Goal: Navigation & Orientation: Find specific page/section

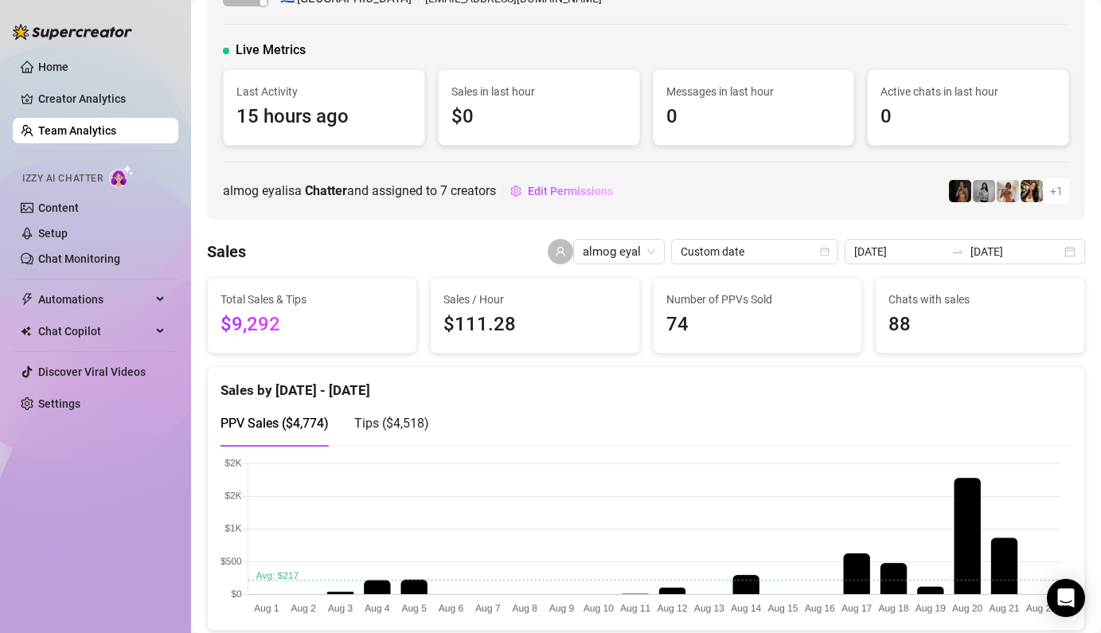
scroll to position [64, 0]
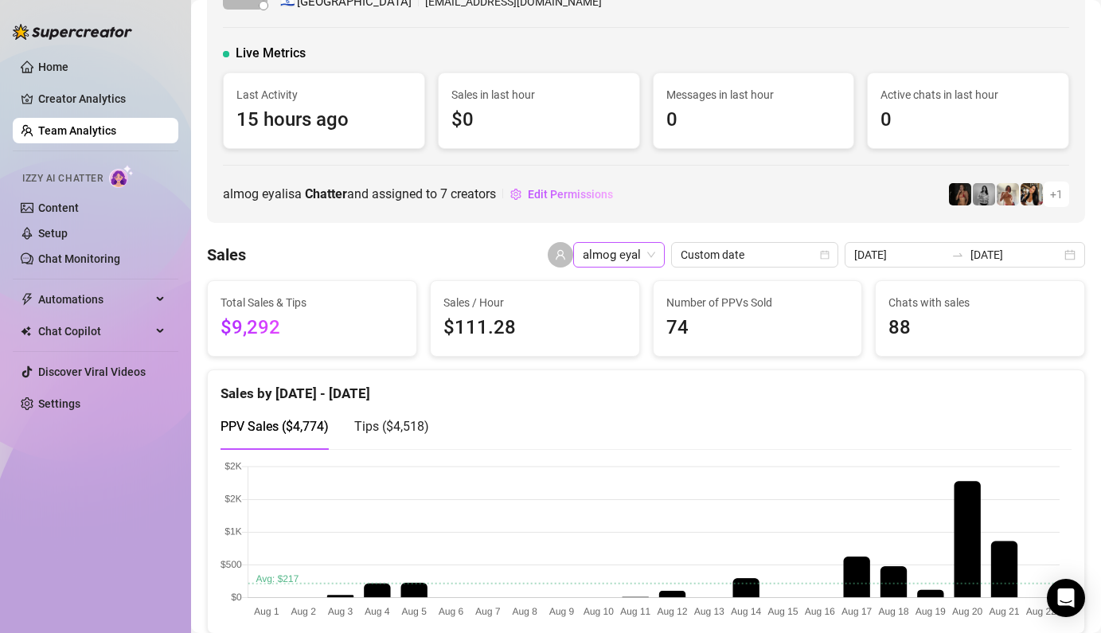
click at [664, 250] on div "almog eyal" at bounding box center [619, 254] width 92 height 25
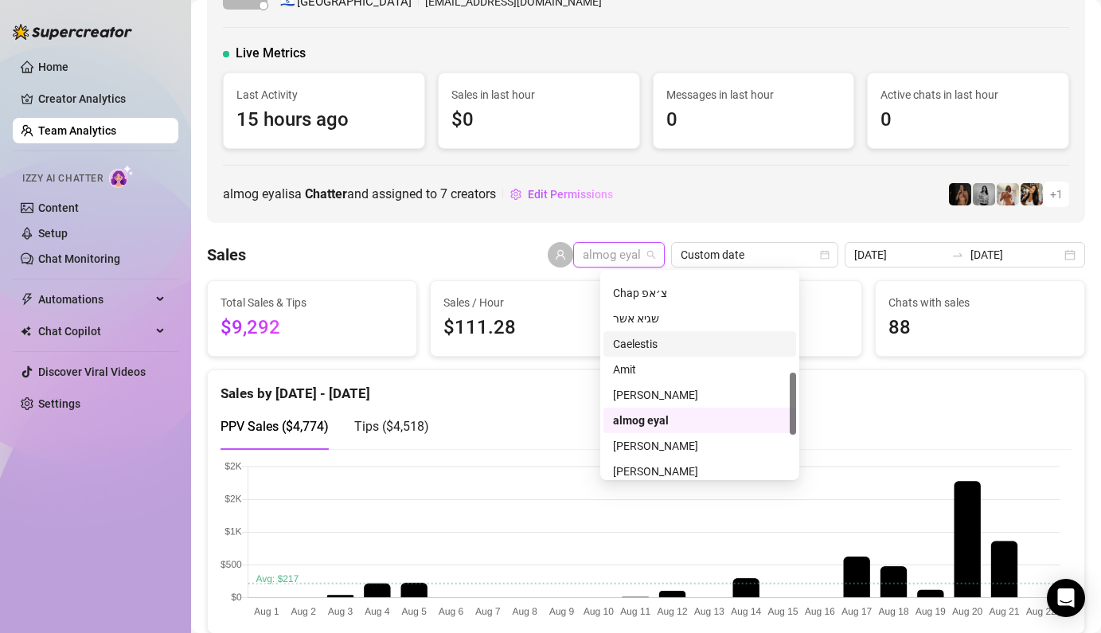
scroll to position [383, 0]
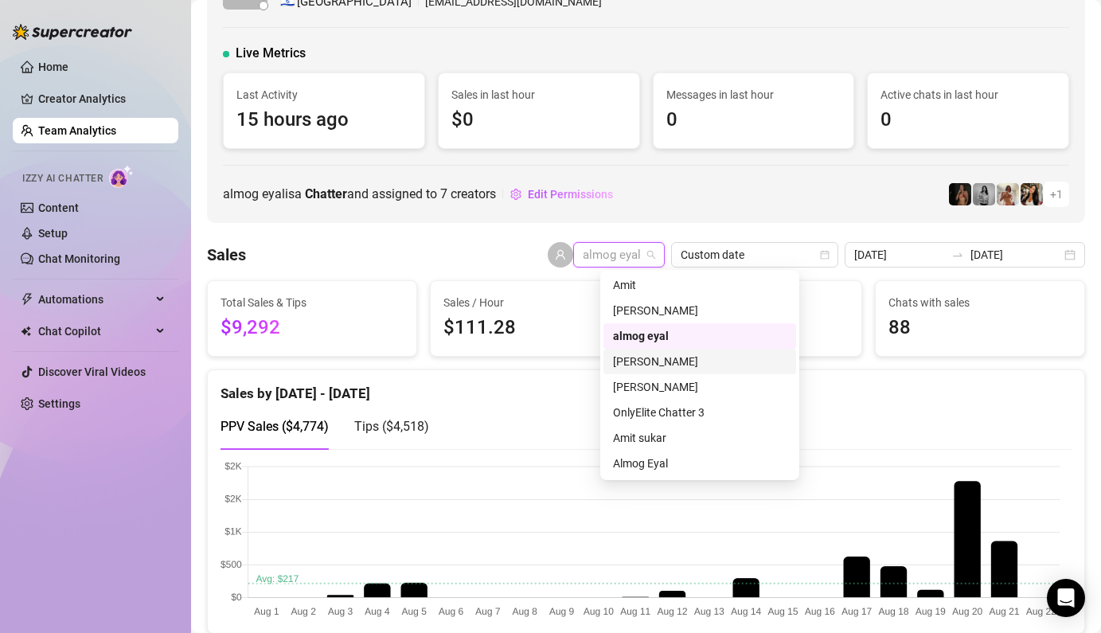
click at [723, 366] on div "[PERSON_NAME]" at bounding box center [699, 362] width 173 height 18
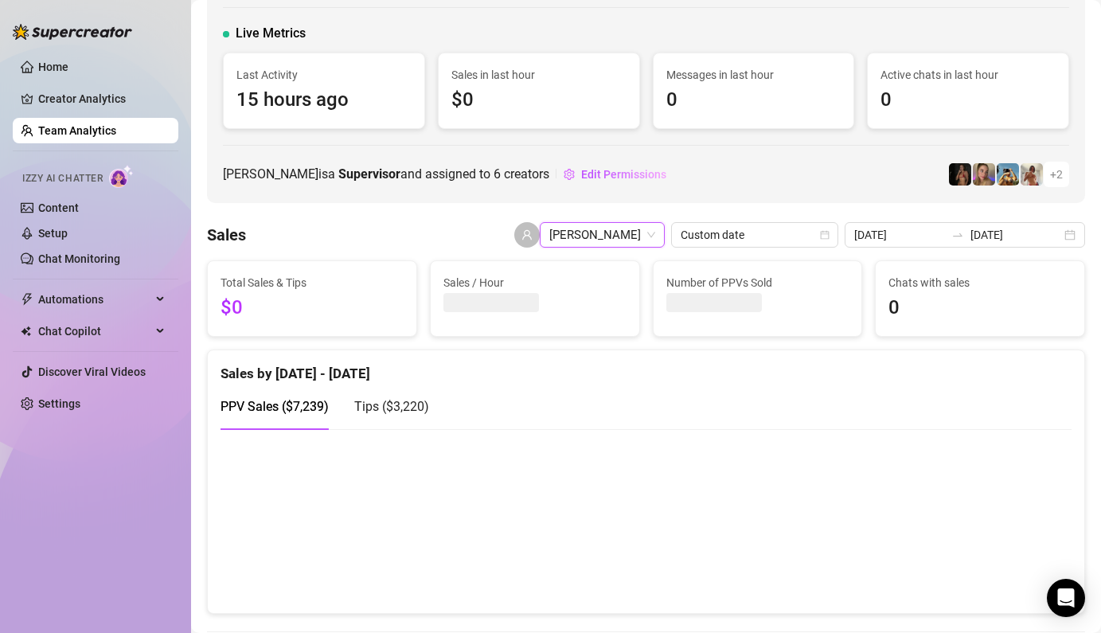
scroll to position [64, 0]
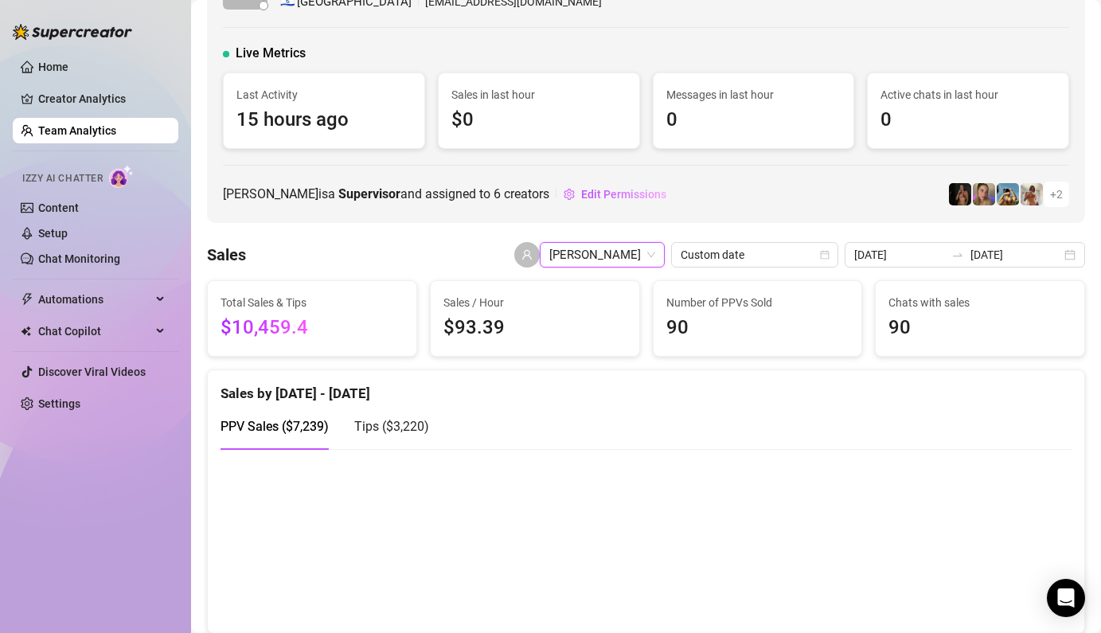
click at [655, 253] on span "[PERSON_NAME]" at bounding box center [602, 255] width 106 height 24
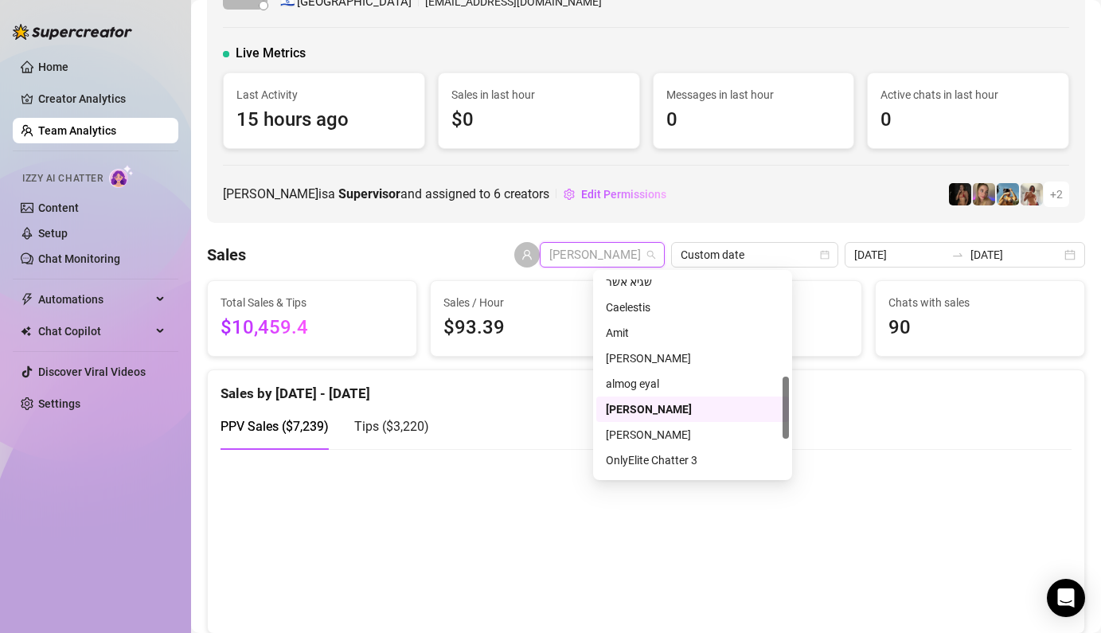
scroll to position [458, 0]
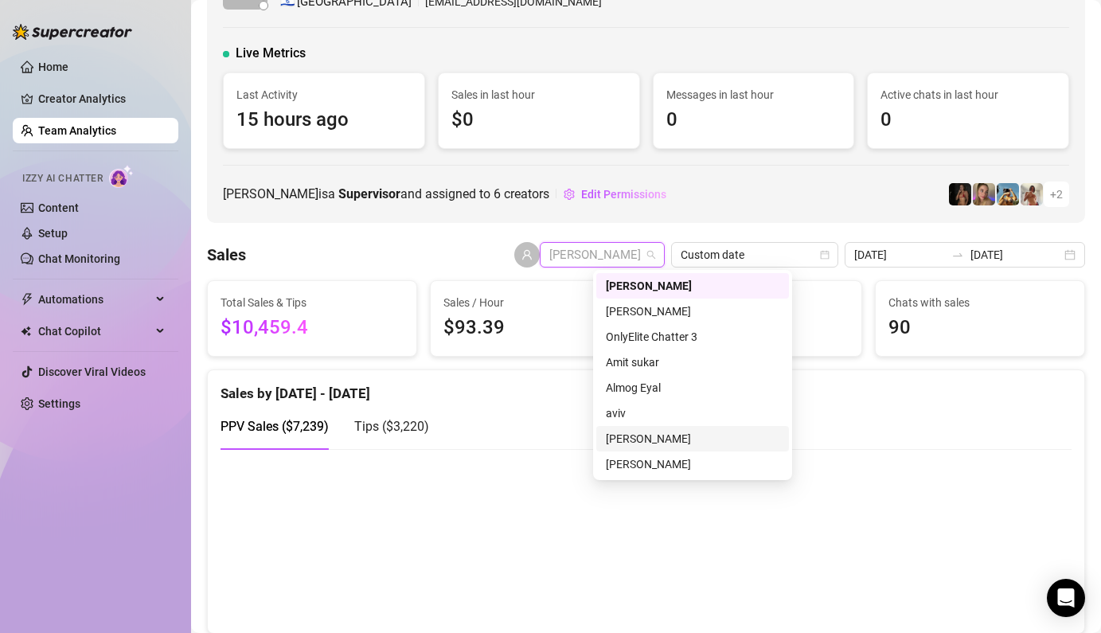
click at [648, 439] on div "[PERSON_NAME]" at bounding box center [692, 439] width 173 height 18
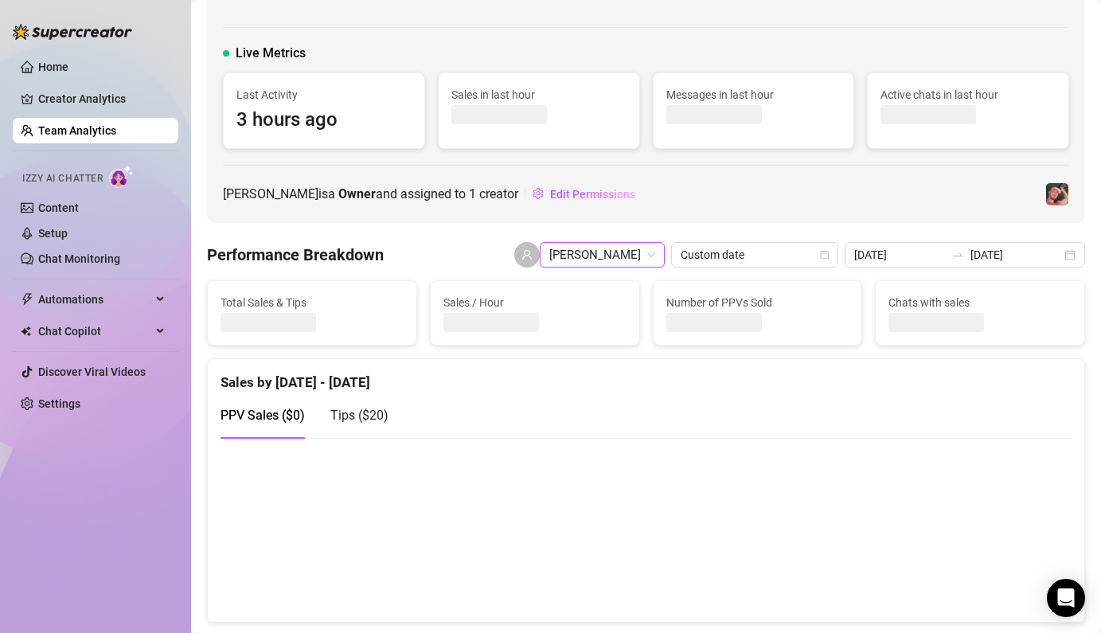
scroll to position [64, 0]
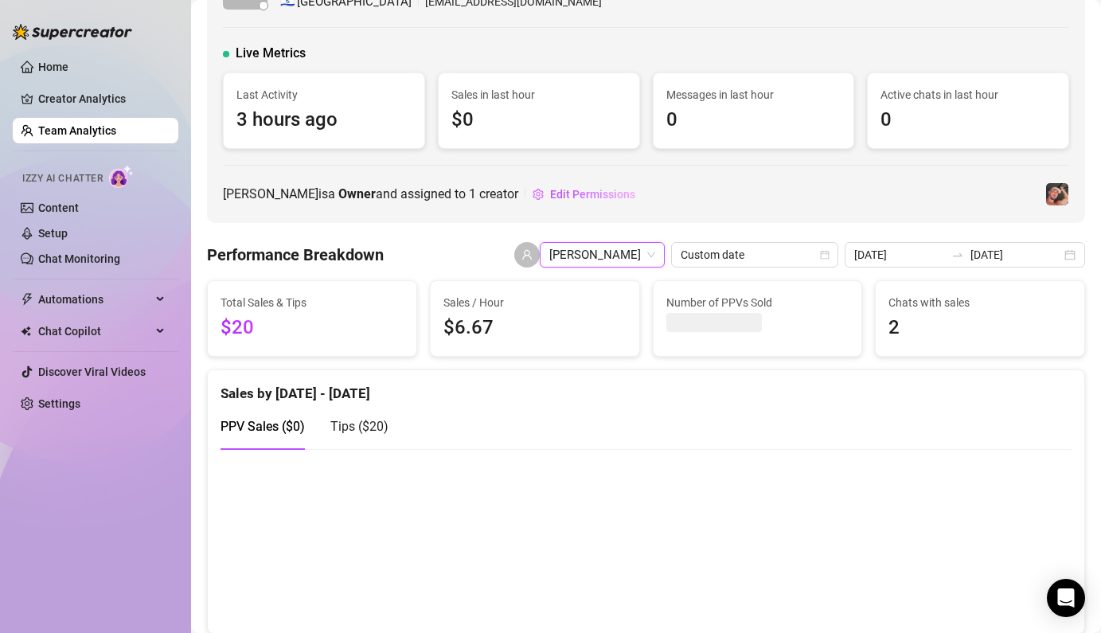
click at [591, 259] on span "[PERSON_NAME]" at bounding box center [602, 255] width 106 height 24
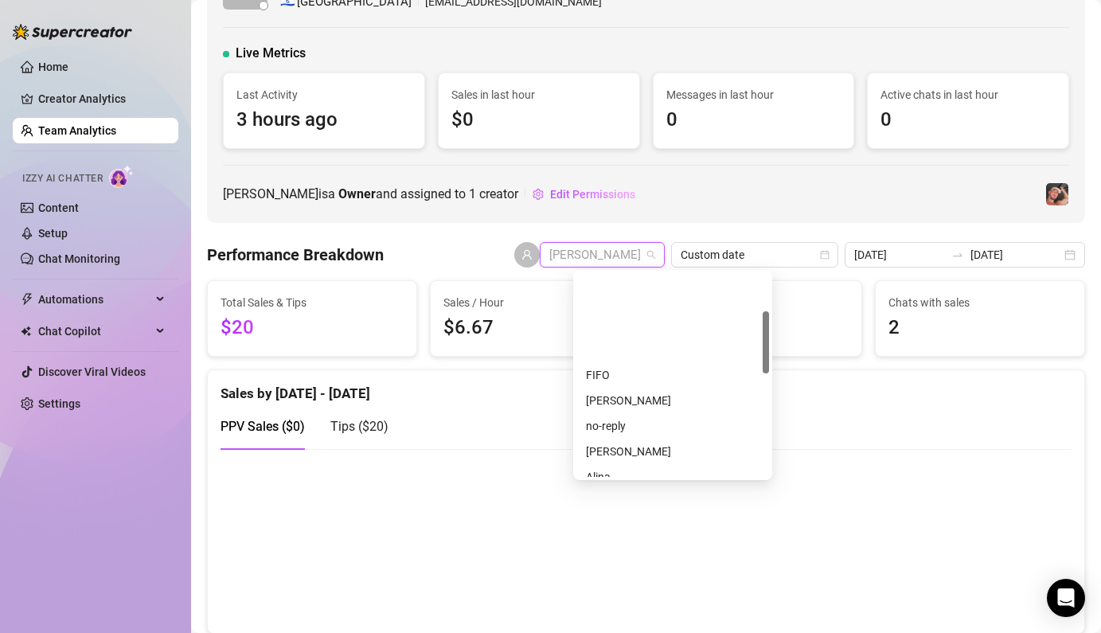
scroll to position [0, 0]
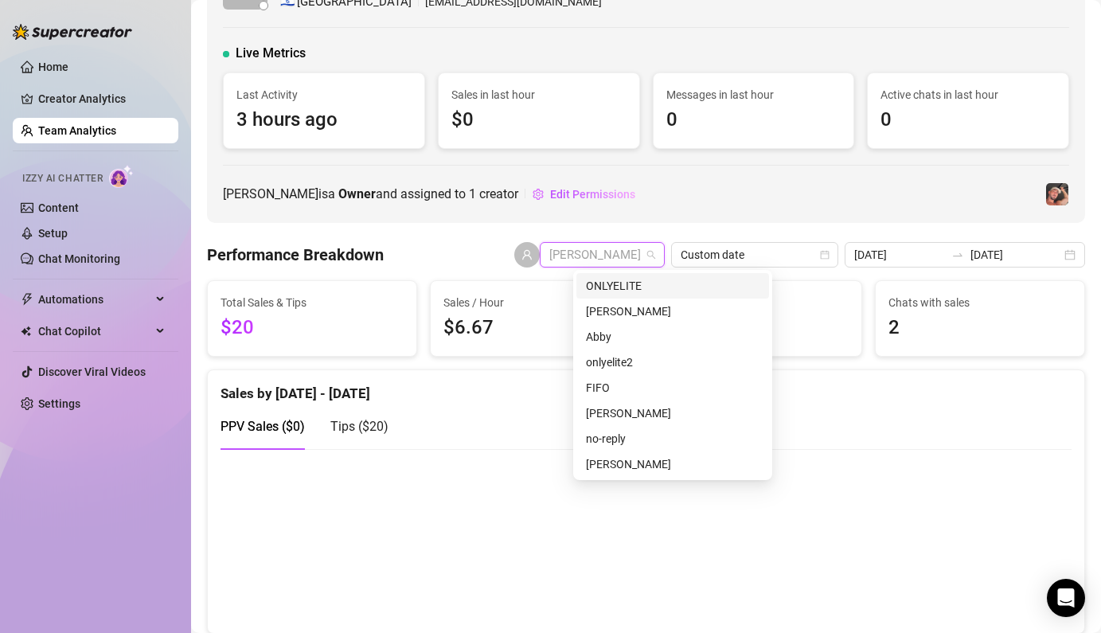
click at [624, 286] on div "ONLYELITE" at bounding box center [672, 286] width 173 height 18
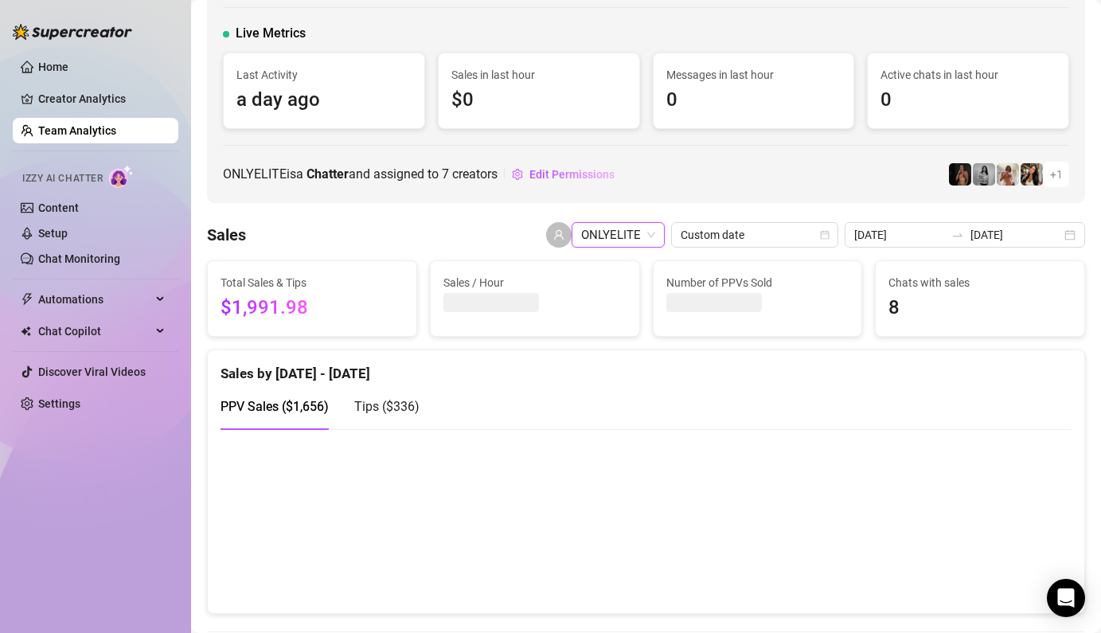
scroll to position [64, 0]
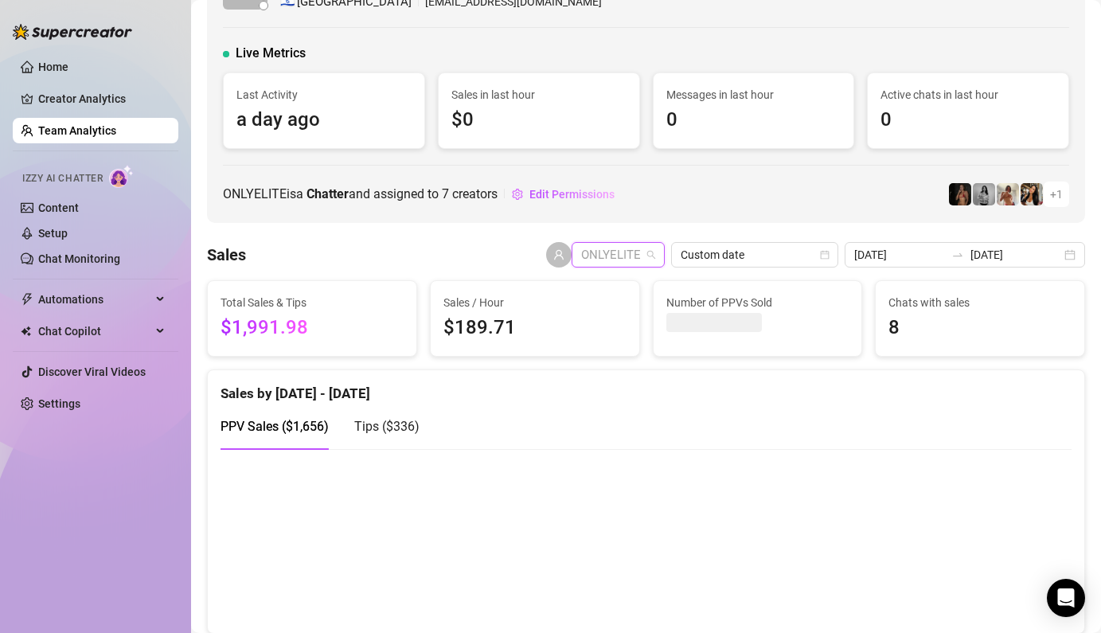
click at [655, 251] on span "ONLYELITE" at bounding box center [618, 255] width 74 height 24
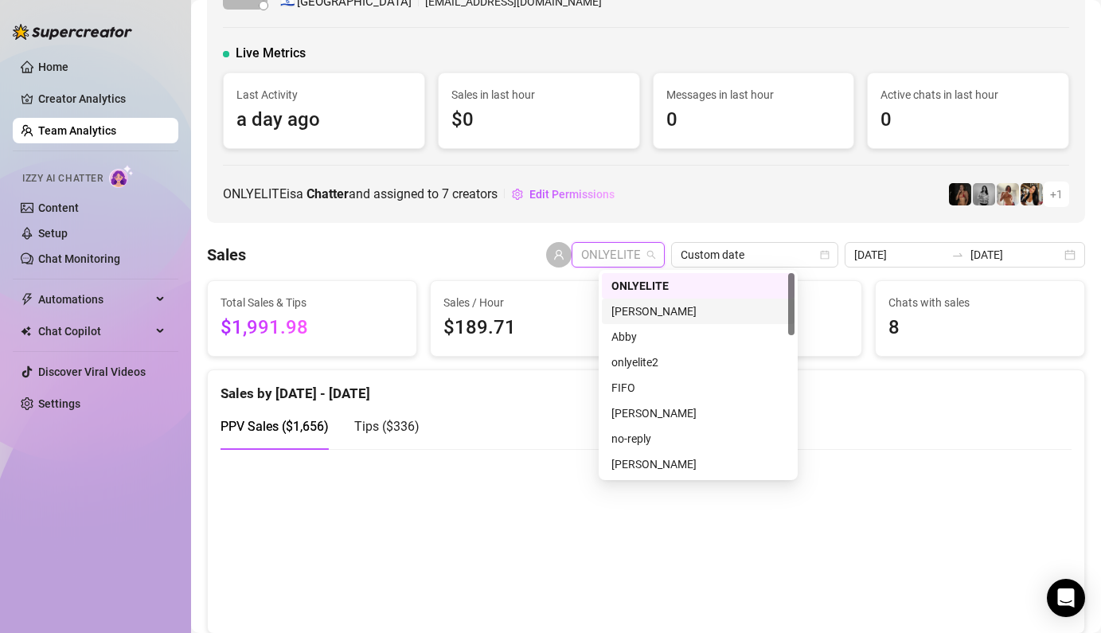
click at [646, 311] on div "[PERSON_NAME]" at bounding box center [697, 311] width 173 height 18
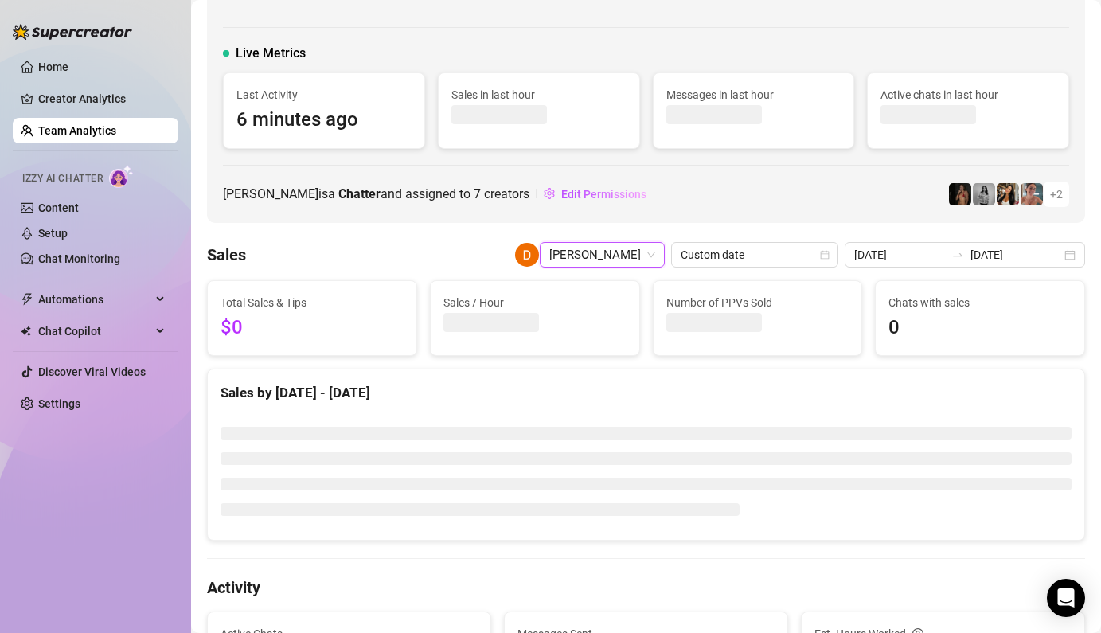
scroll to position [64, 0]
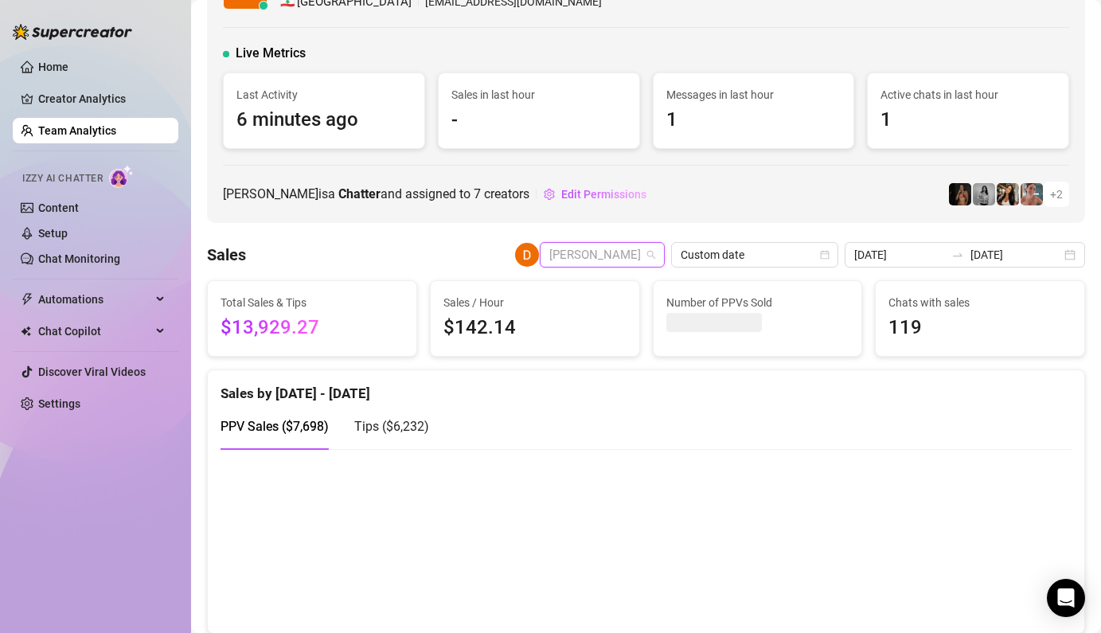
click at [655, 260] on span "[PERSON_NAME]" at bounding box center [602, 255] width 106 height 24
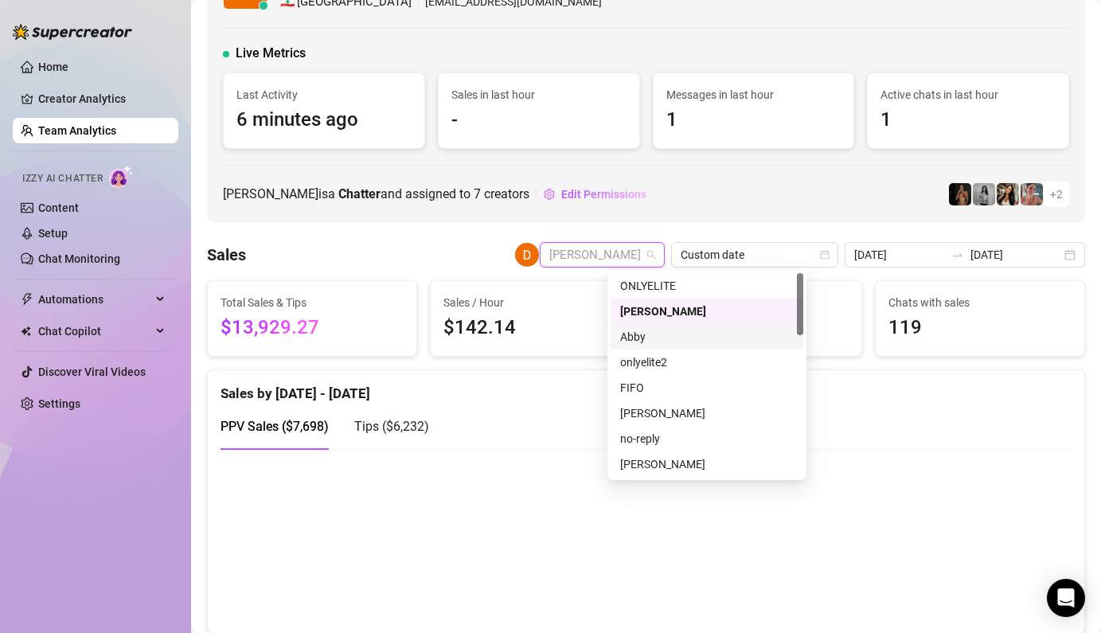
click at [645, 339] on div "Abby" at bounding box center [706, 337] width 173 height 18
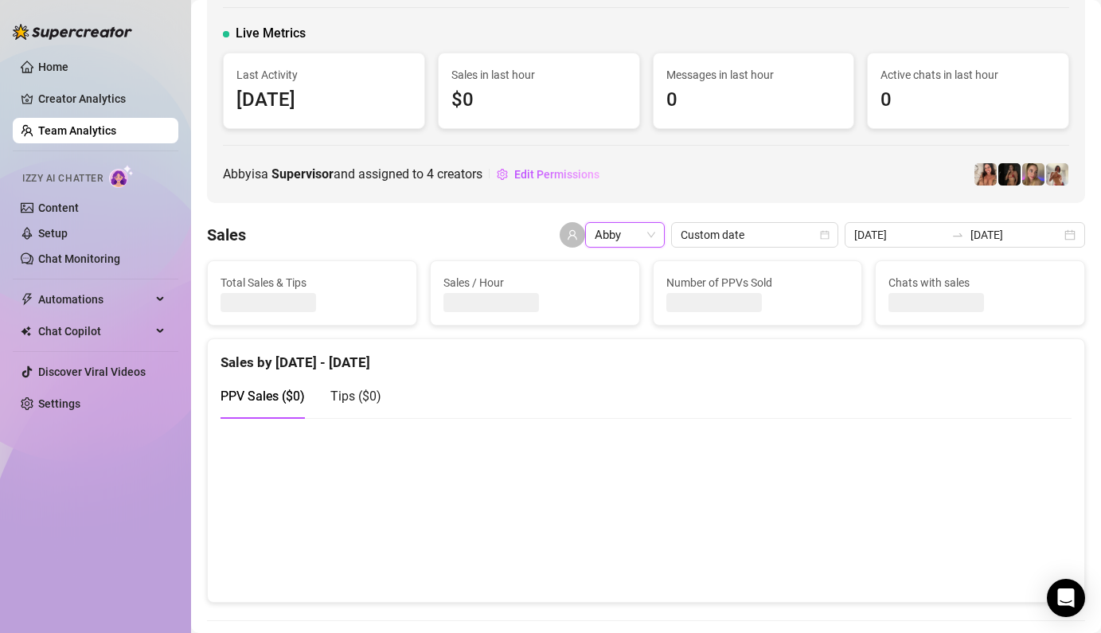
scroll to position [64, 0]
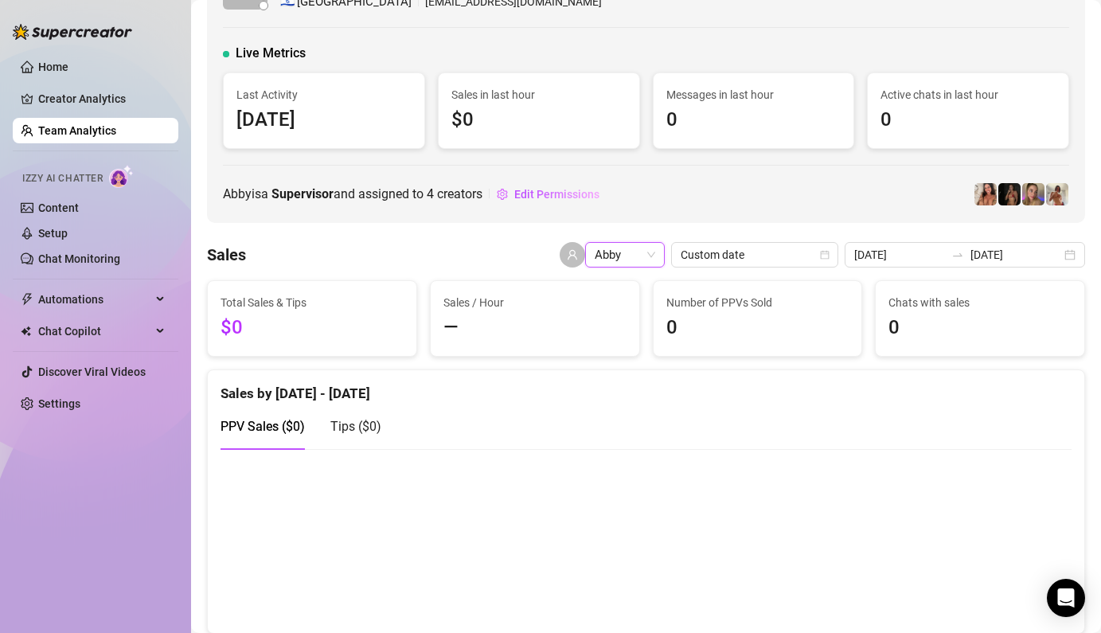
click at [655, 251] on span "Abby" at bounding box center [624, 255] width 60 height 24
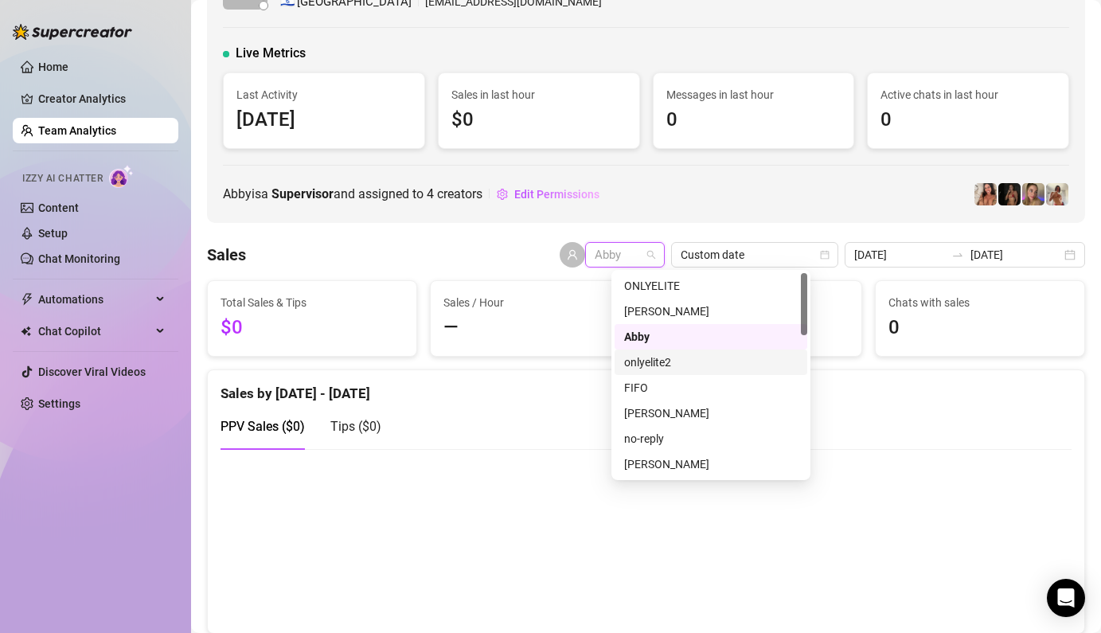
click at [650, 364] on div "onlyelite2" at bounding box center [710, 362] width 173 height 18
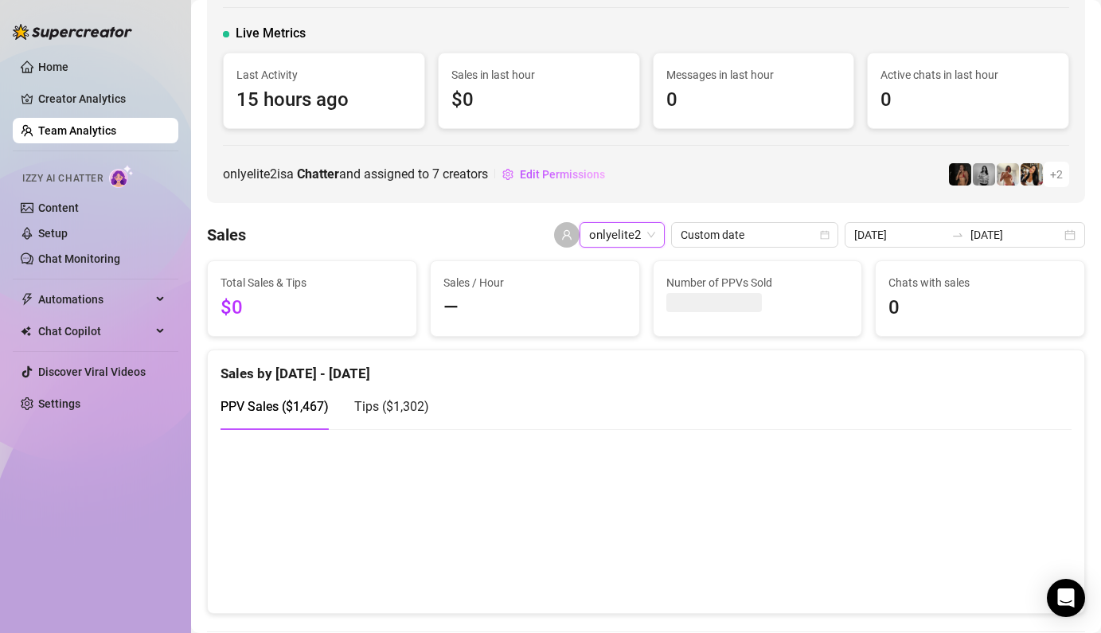
scroll to position [64, 0]
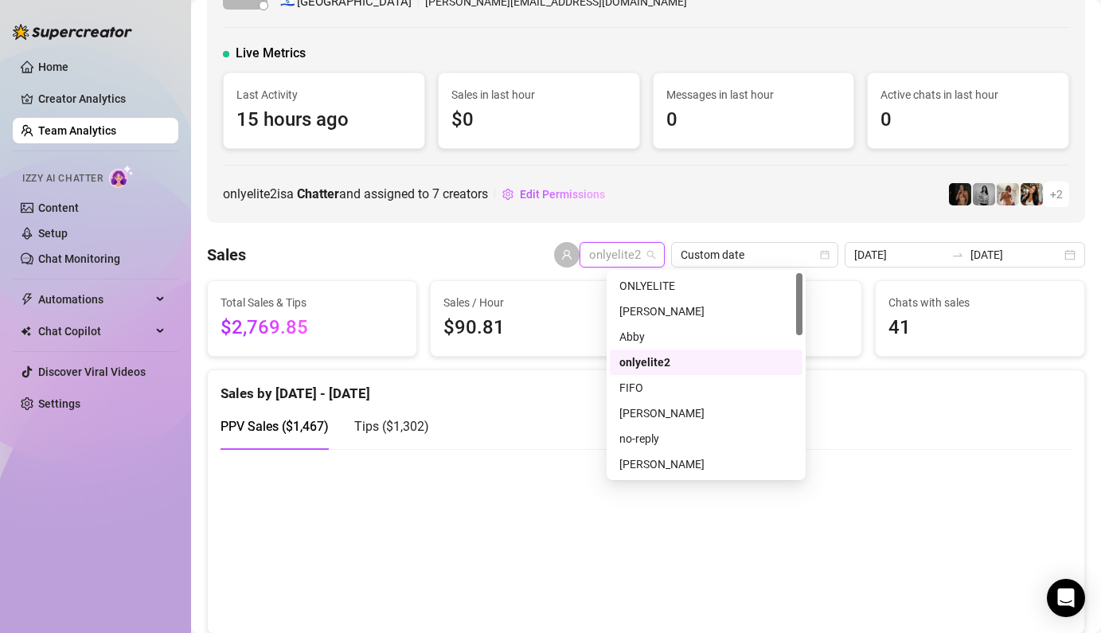
click at [655, 255] on span "onlyelite2" at bounding box center [622, 255] width 66 height 24
click at [652, 384] on div "FIFO" at bounding box center [705, 388] width 173 height 18
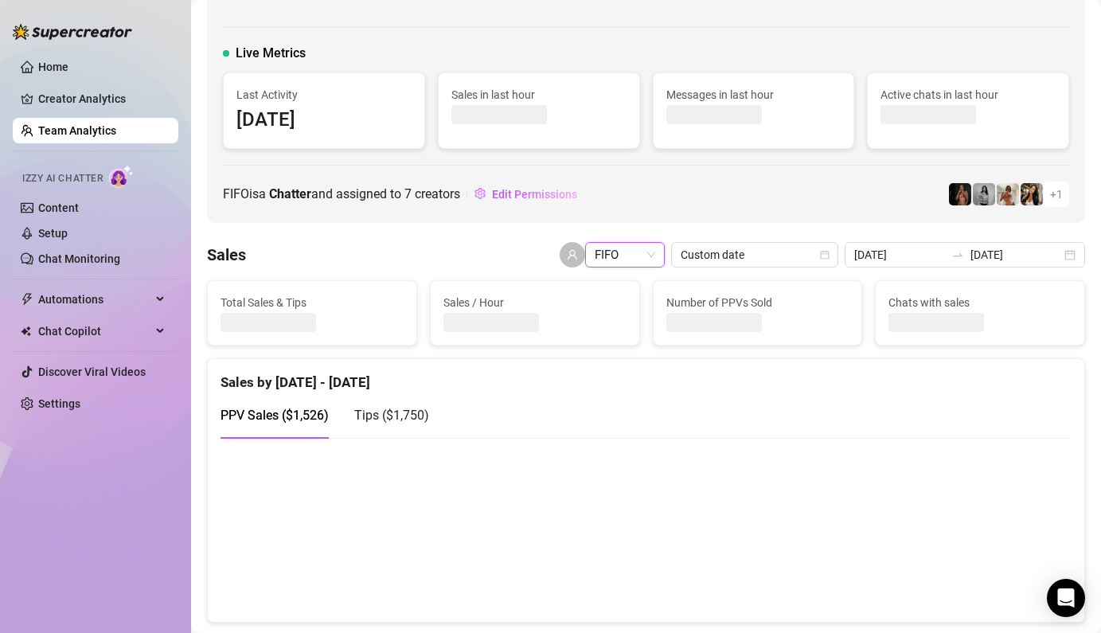
scroll to position [64, 0]
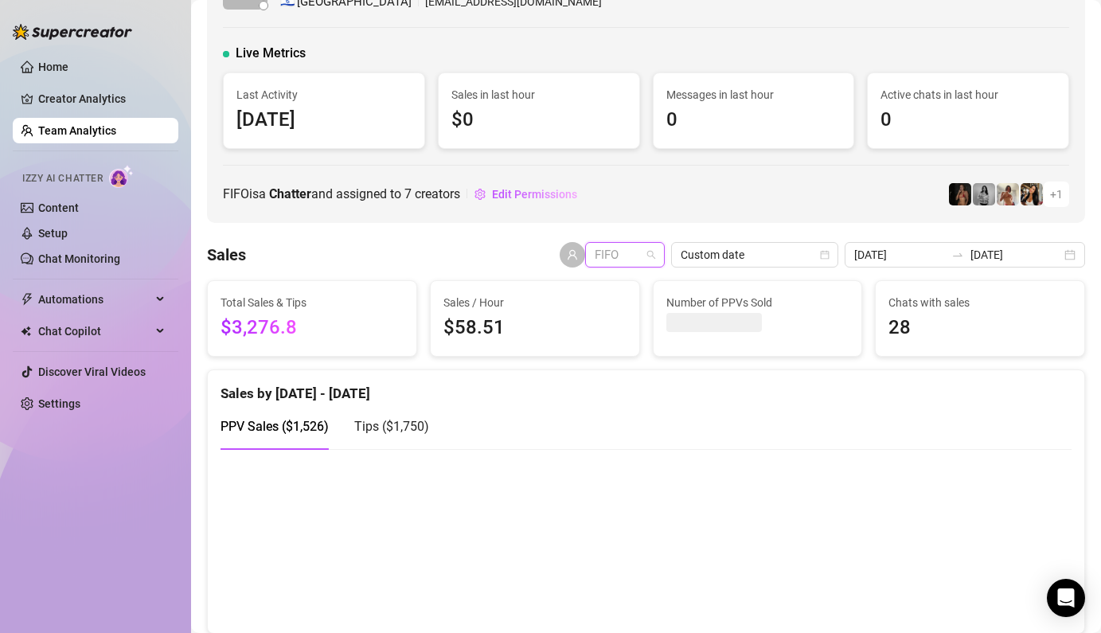
click at [655, 259] on span "FIFO" at bounding box center [624, 255] width 60 height 24
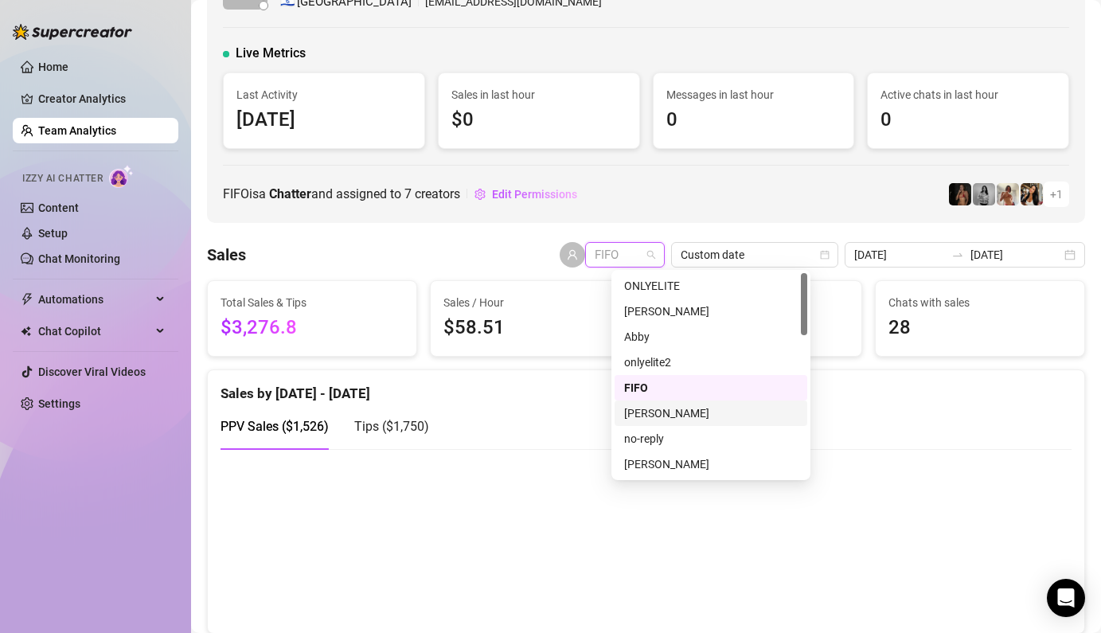
click at [659, 418] on div "[PERSON_NAME]" at bounding box center [710, 413] width 173 height 18
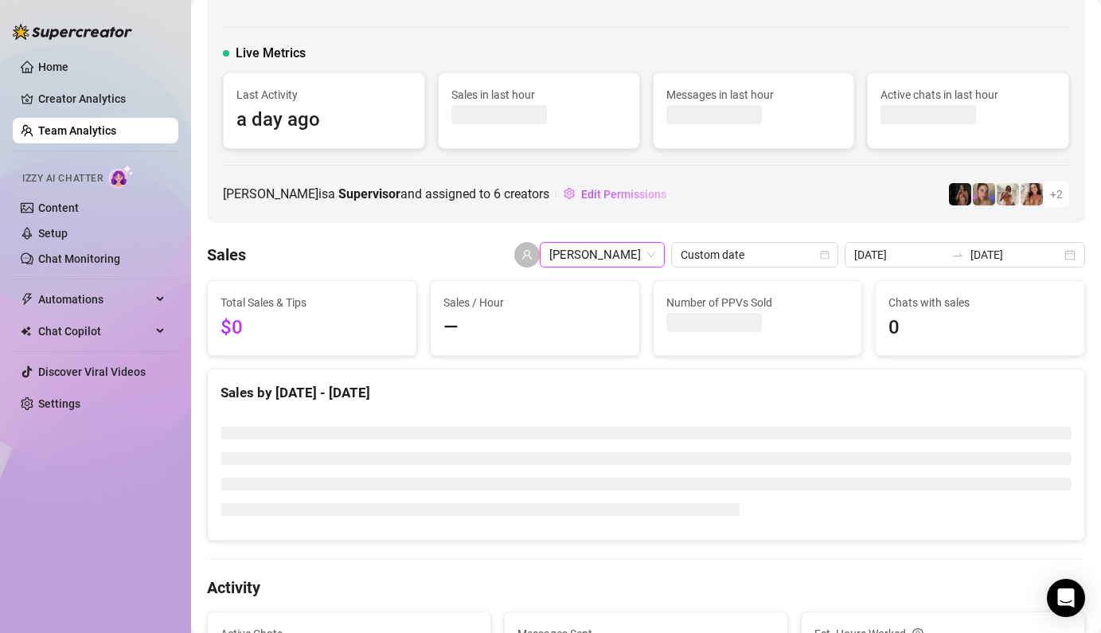
scroll to position [64, 0]
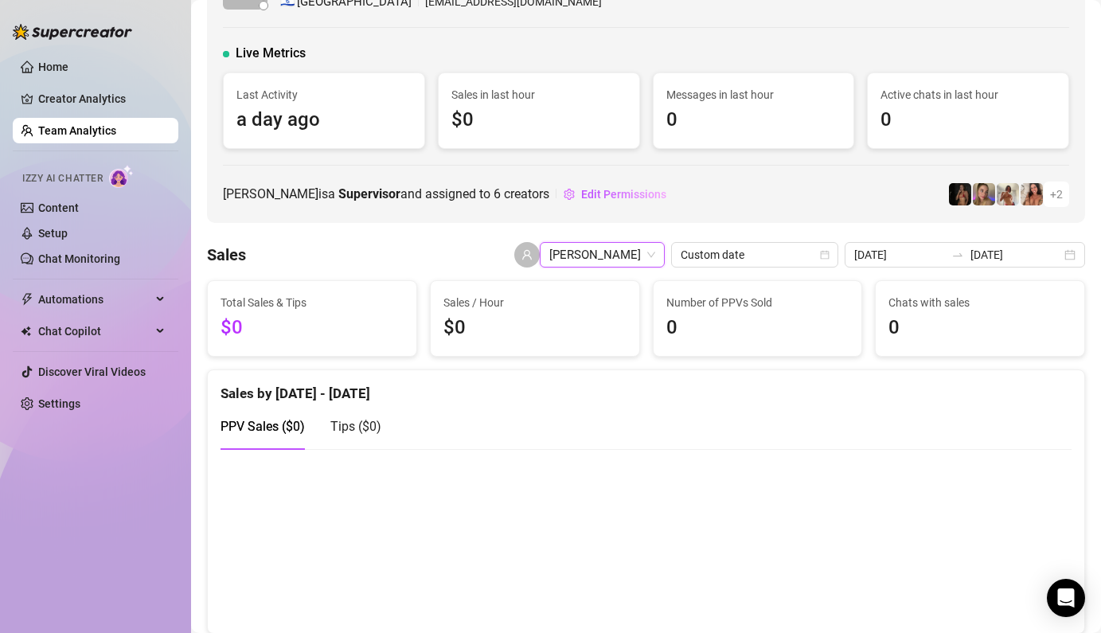
click at [655, 261] on span "[PERSON_NAME]" at bounding box center [602, 255] width 106 height 24
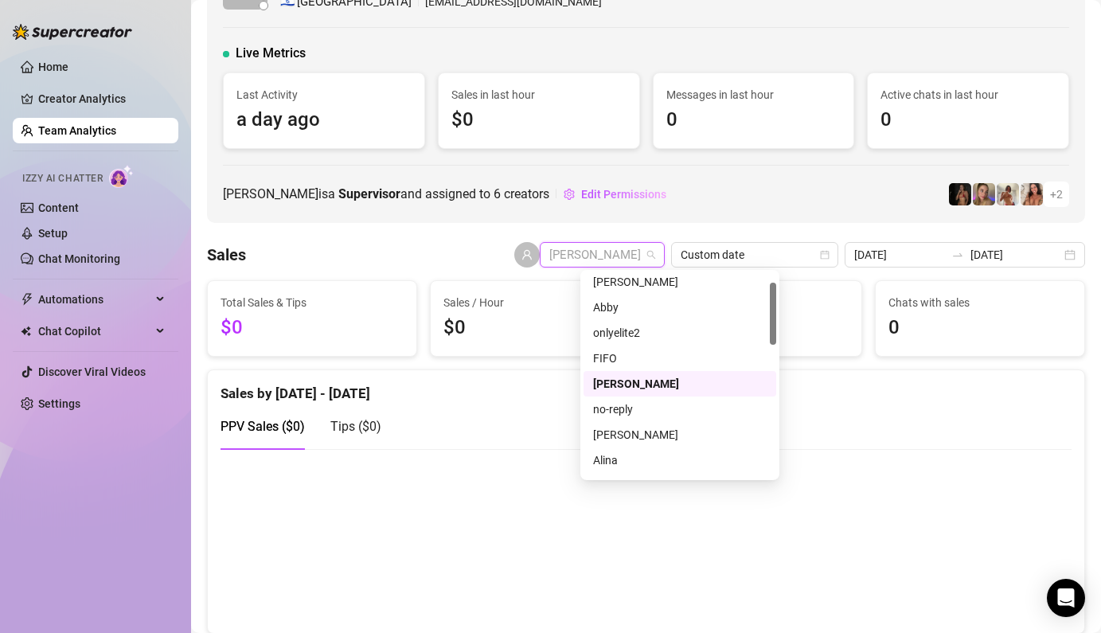
scroll to position [71, 0]
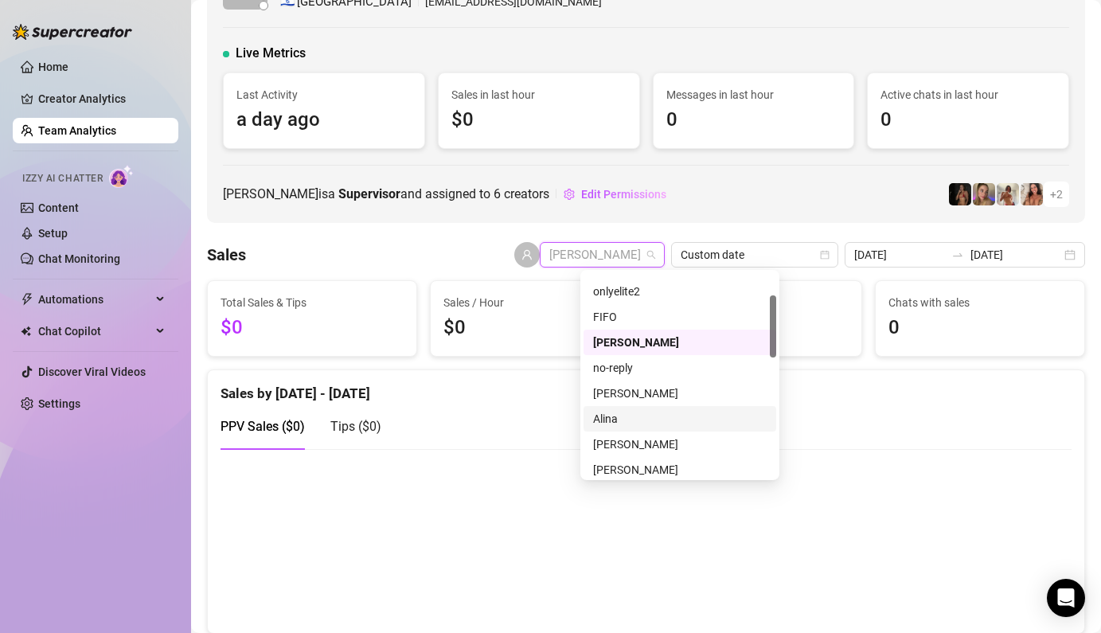
click at [633, 419] on div "Alina" at bounding box center [679, 419] width 173 height 18
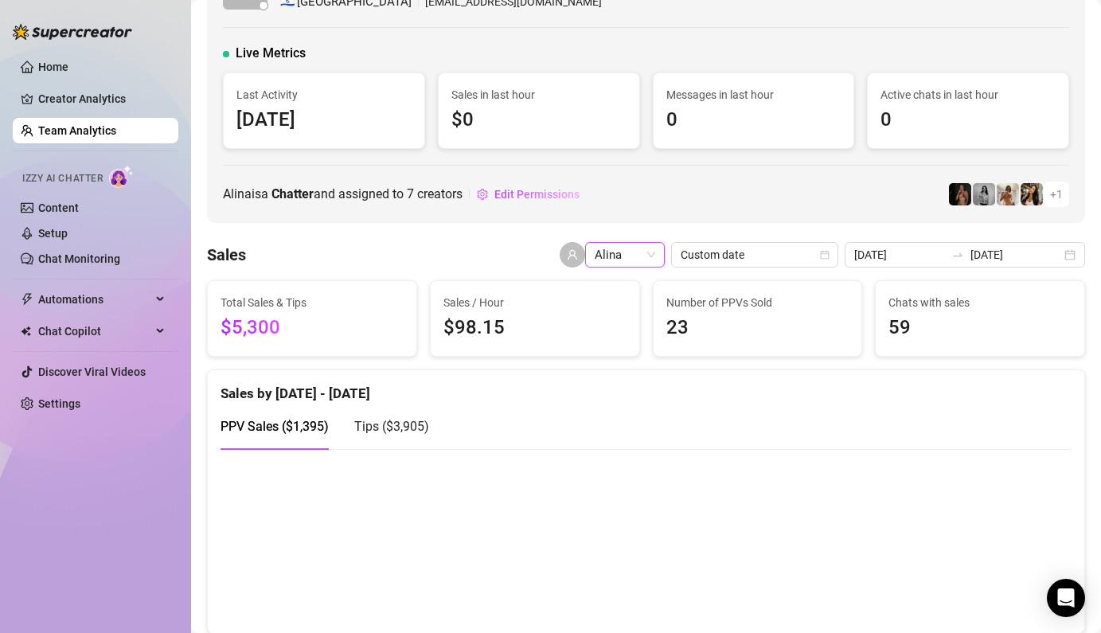
scroll to position [45, 0]
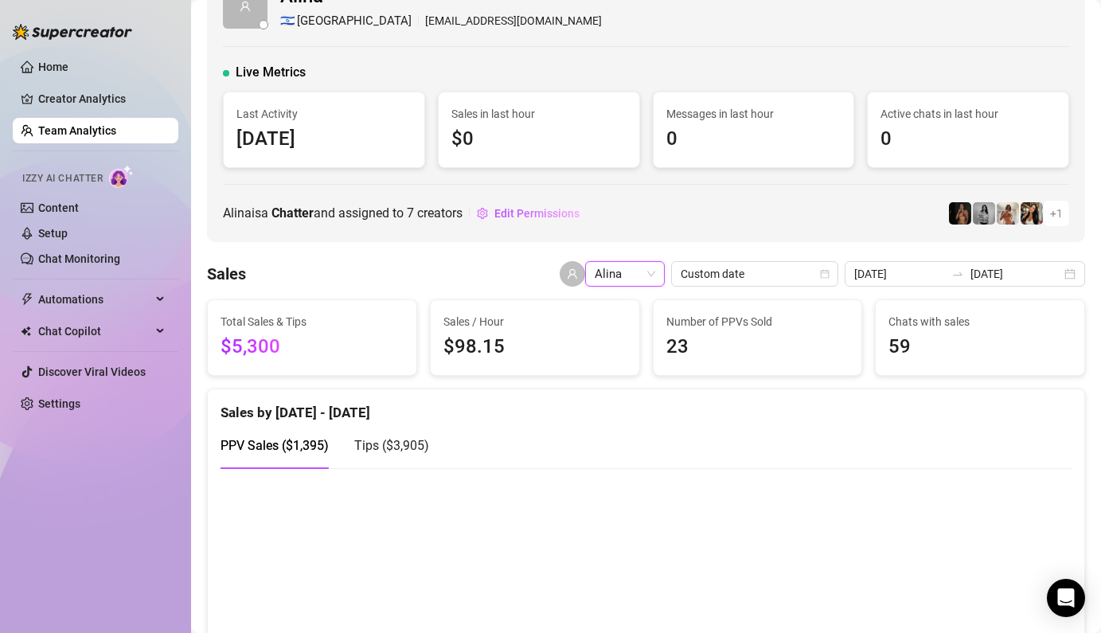
click at [655, 267] on span "Alina" at bounding box center [624, 274] width 60 height 24
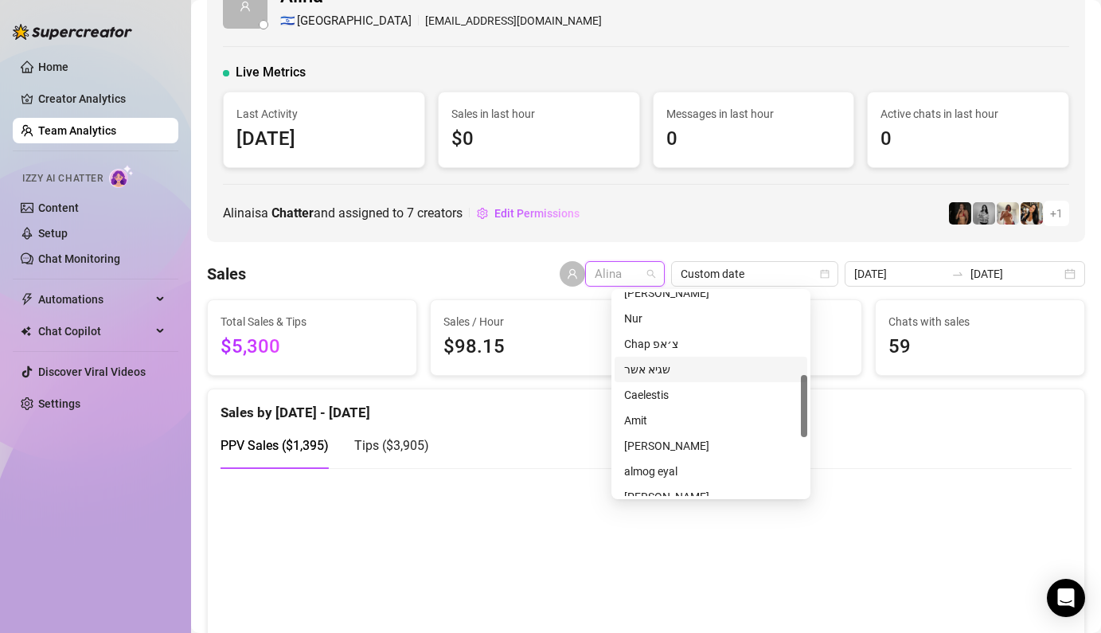
scroll to position [270, 0]
click at [659, 337] on div "Chap צ׳אפ" at bounding box center [710, 341] width 173 height 18
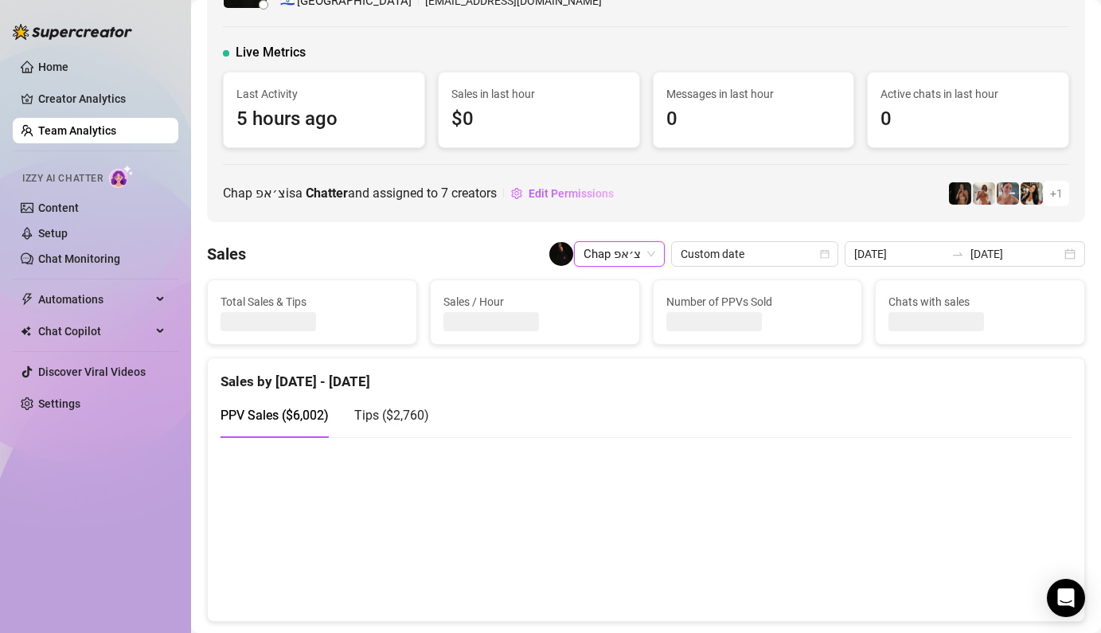
scroll to position [45, 0]
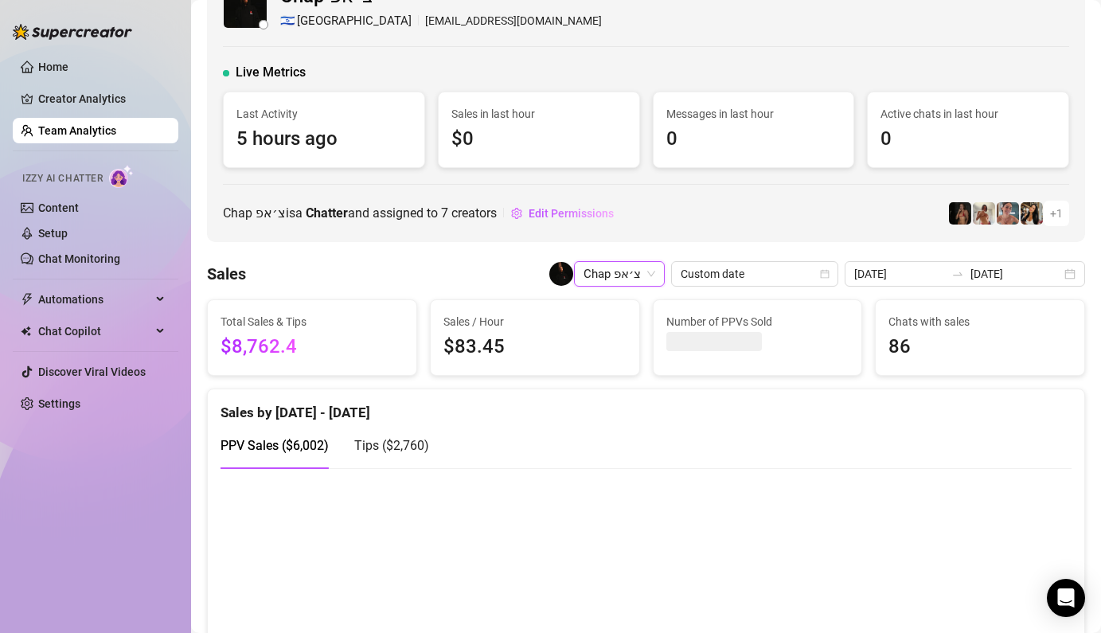
click at [655, 271] on span "Chap צ׳אפ" at bounding box center [619, 274] width 72 height 24
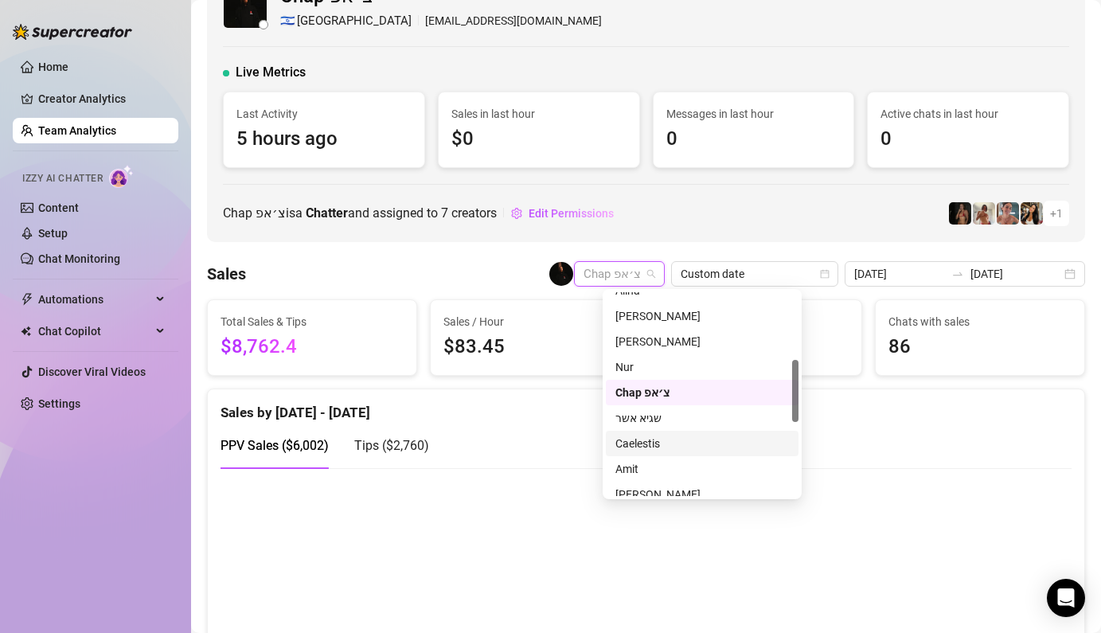
scroll to position [214, 0]
click at [623, 371] on div "Nur" at bounding box center [701, 371] width 173 height 18
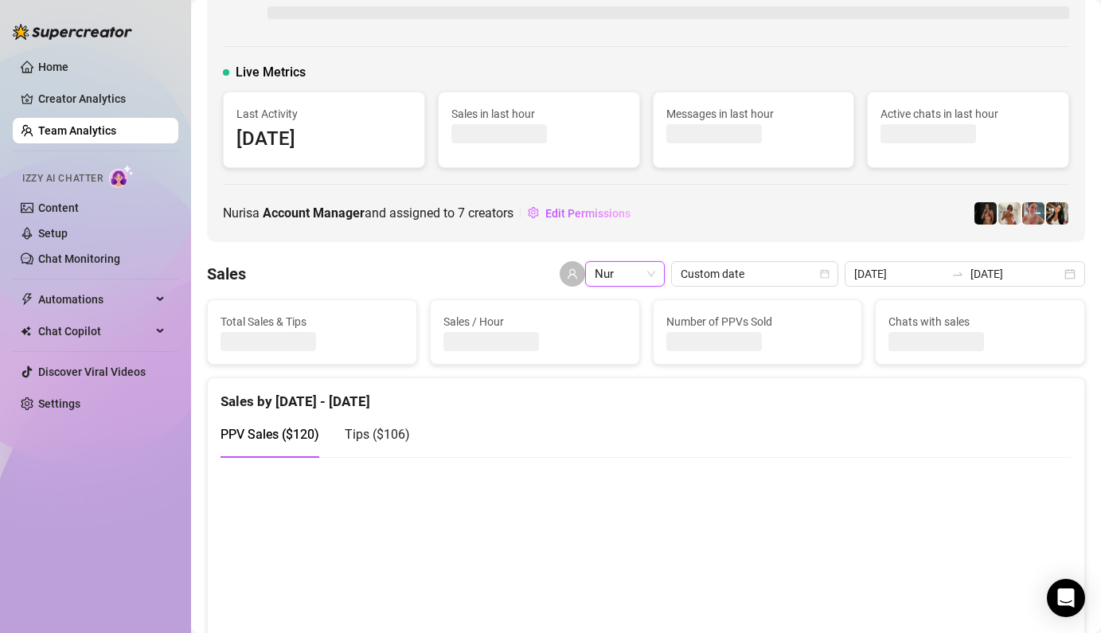
scroll to position [45, 0]
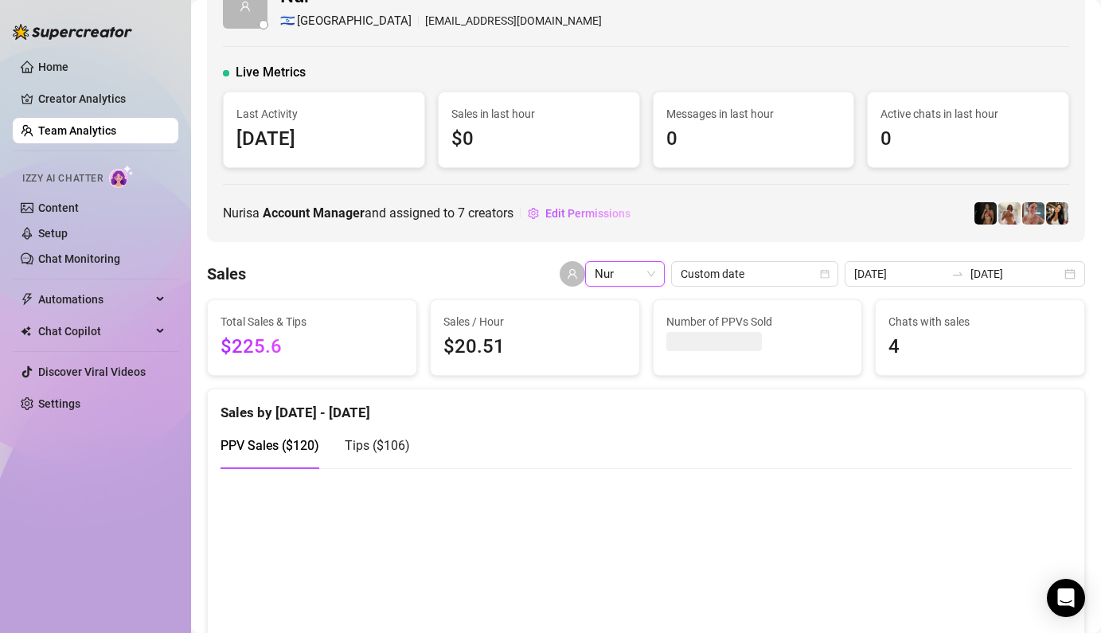
click at [643, 279] on span "Nur" at bounding box center [624, 274] width 60 height 24
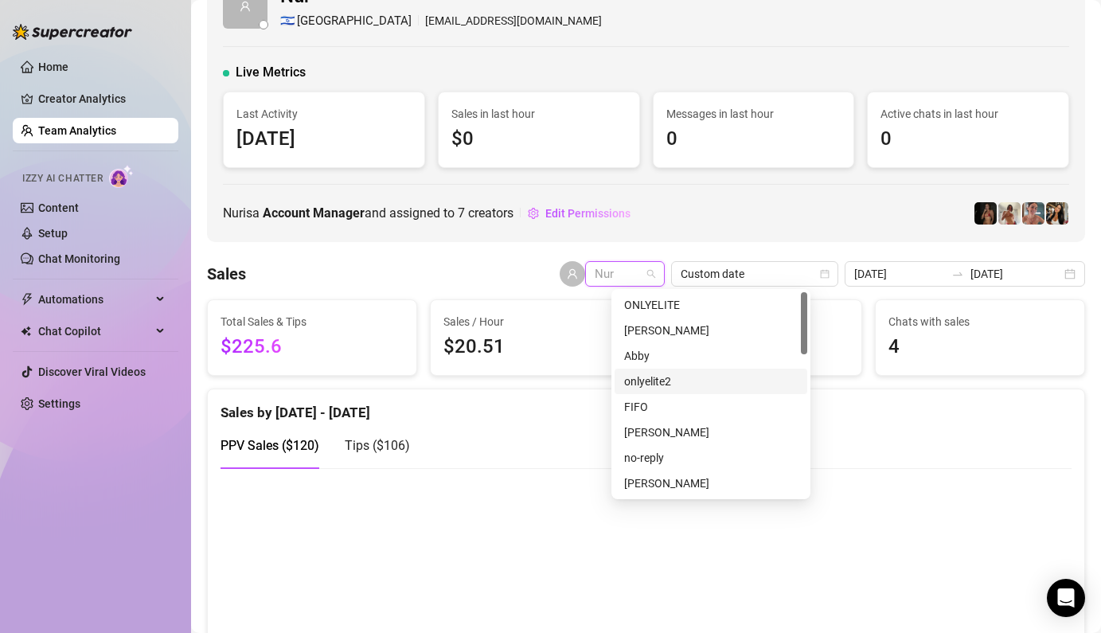
scroll to position [111, 0]
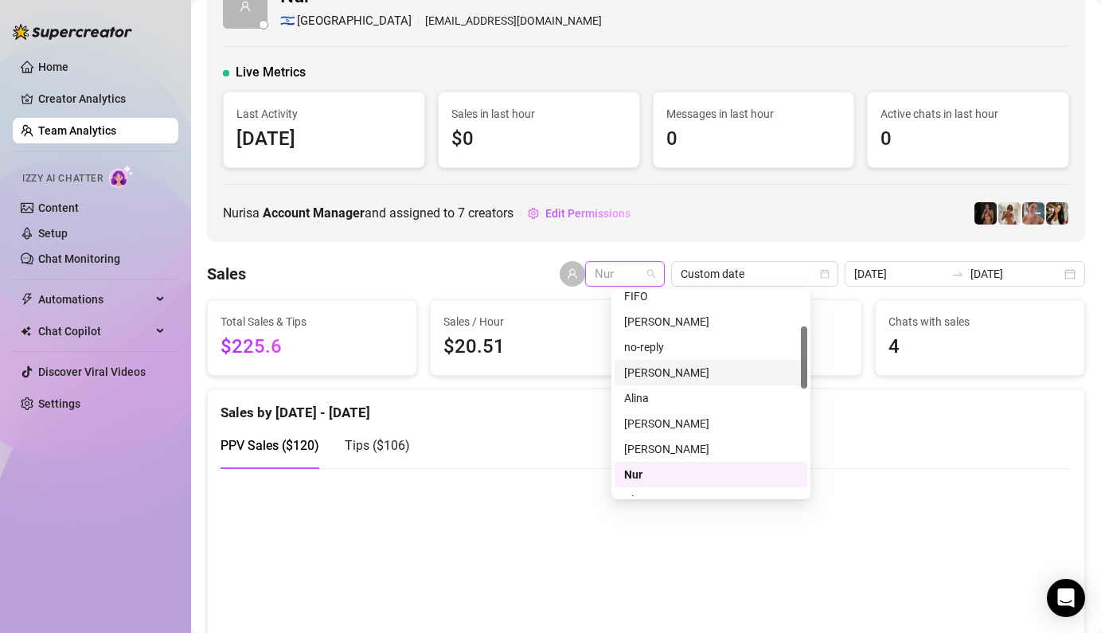
click at [666, 373] on div "[PERSON_NAME]" at bounding box center [710, 373] width 173 height 18
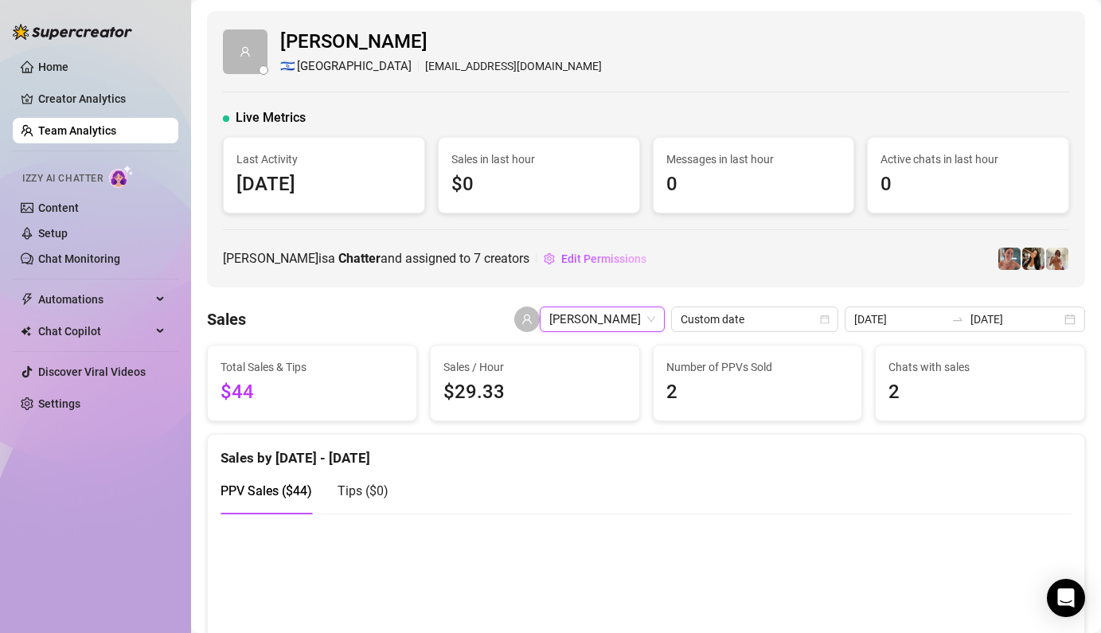
click at [629, 317] on span "[PERSON_NAME]" at bounding box center [602, 319] width 106 height 24
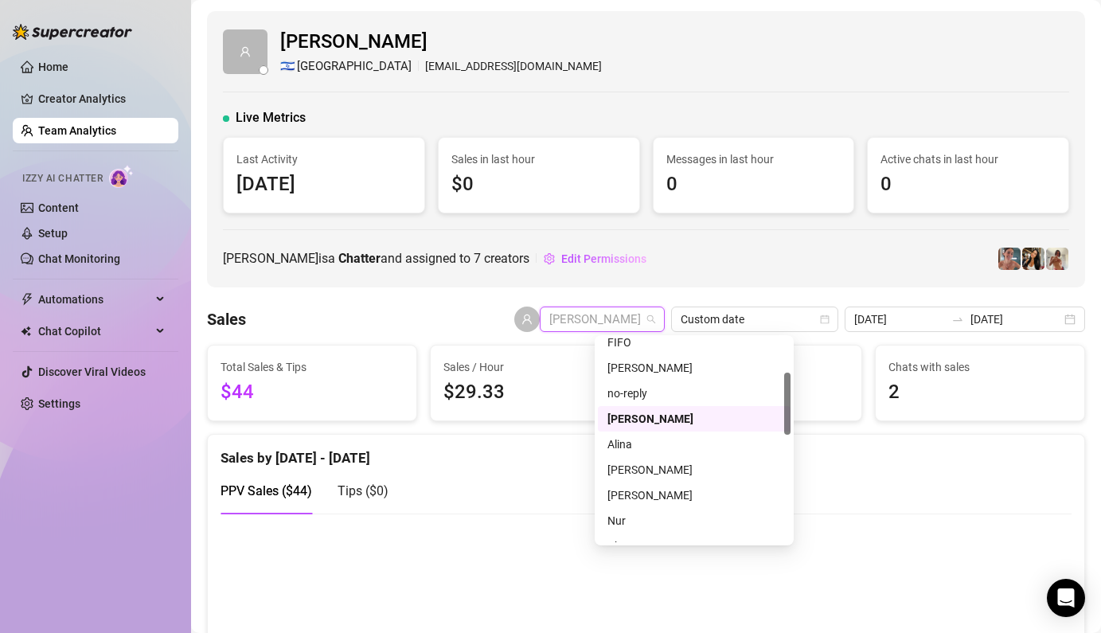
scroll to position [458, 0]
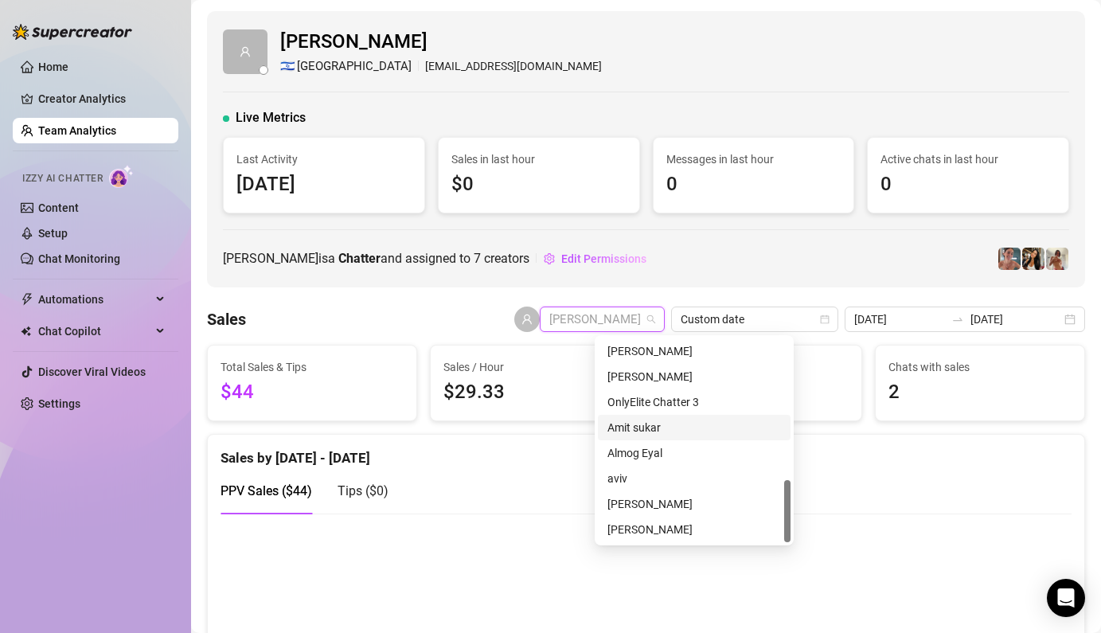
click at [664, 432] on div "Amit sukar" at bounding box center [693, 428] width 173 height 18
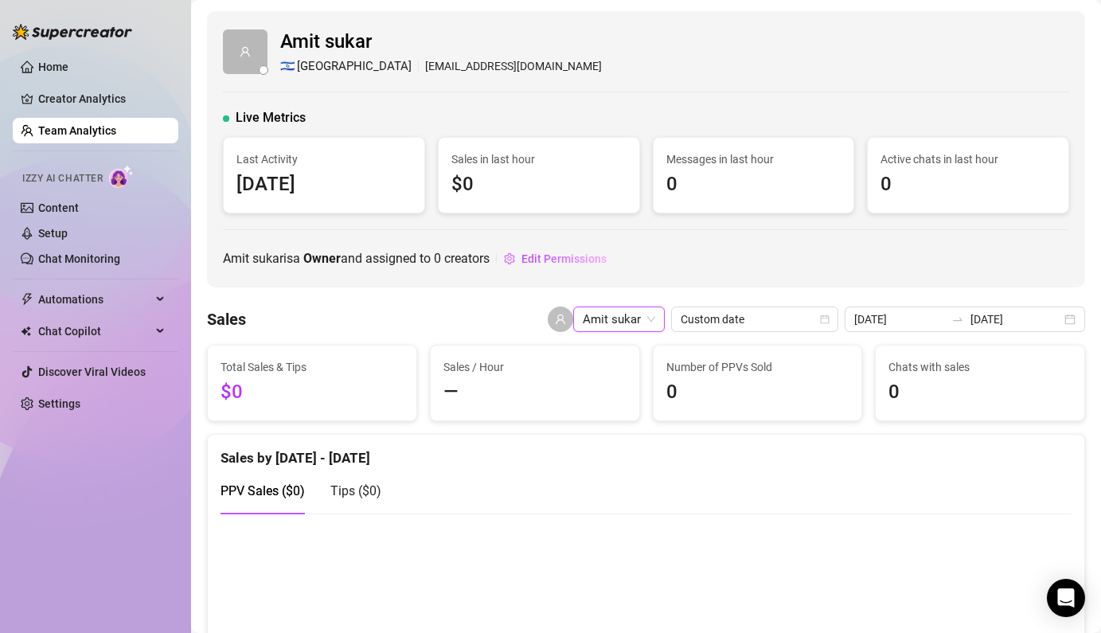
click at [637, 317] on span "Amit sukar" at bounding box center [618, 319] width 72 height 24
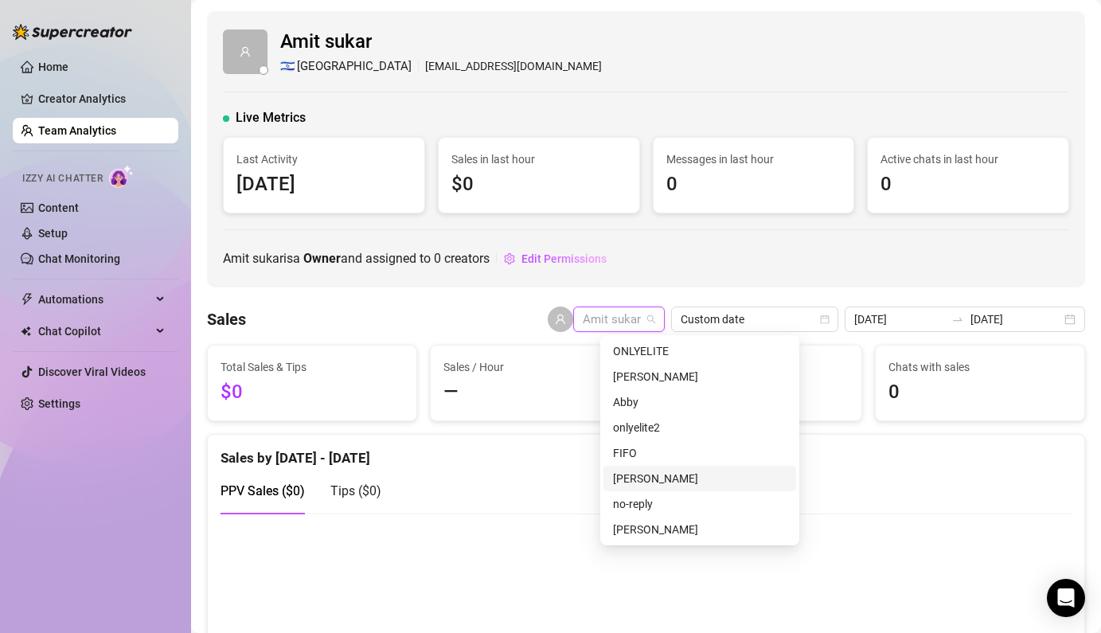
click at [683, 478] on div "[PERSON_NAME]" at bounding box center [699, 478] width 173 height 18
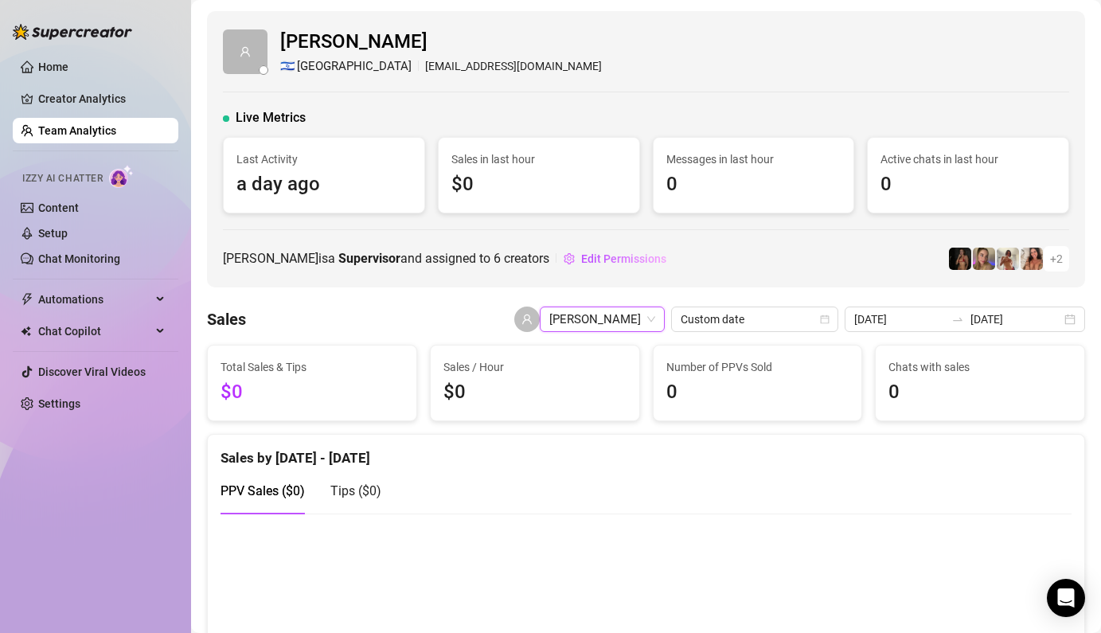
click at [641, 324] on span "[PERSON_NAME]" at bounding box center [602, 319] width 106 height 24
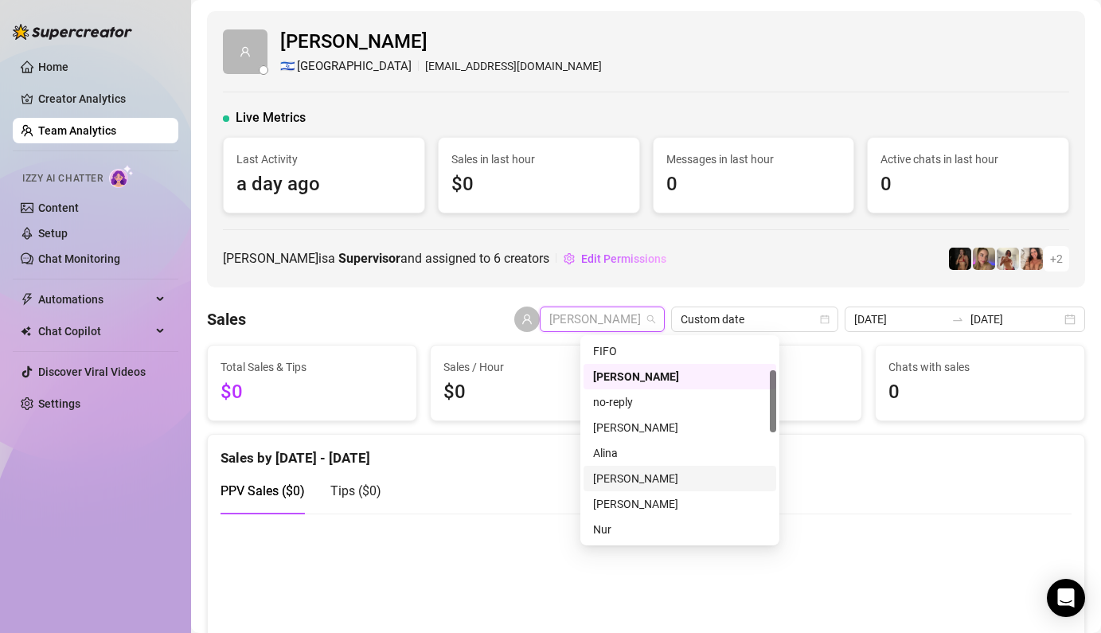
scroll to position [442, 0]
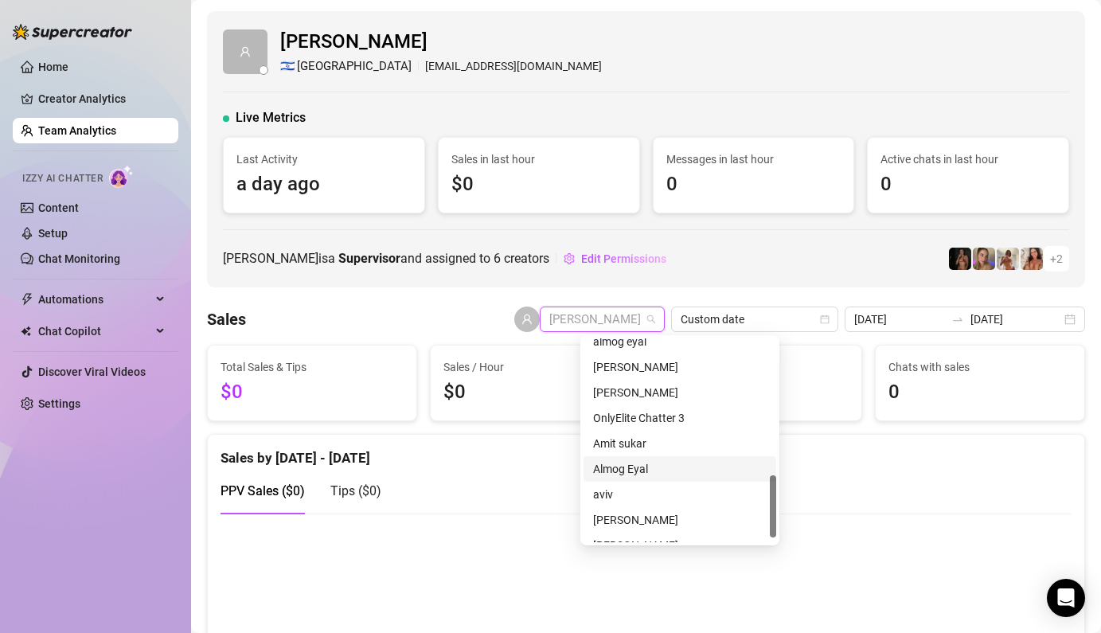
click at [651, 464] on div "Almog Eyal" at bounding box center [679, 469] width 173 height 18
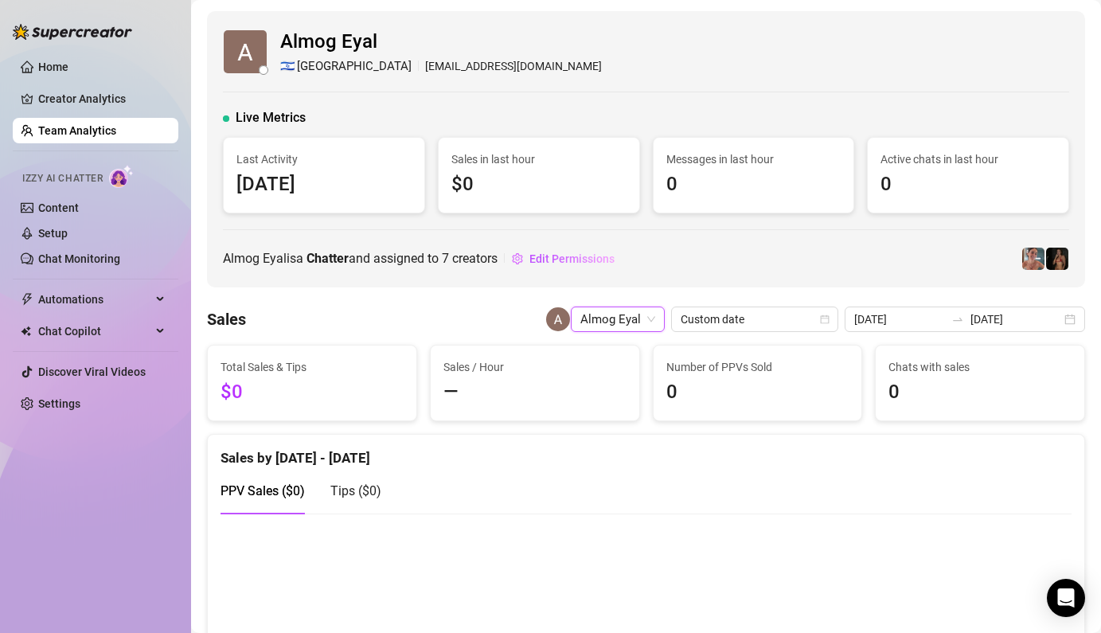
click at [640, 323] on span "Almog Eyal" at bounding box center [617, 319] width 75 height 24
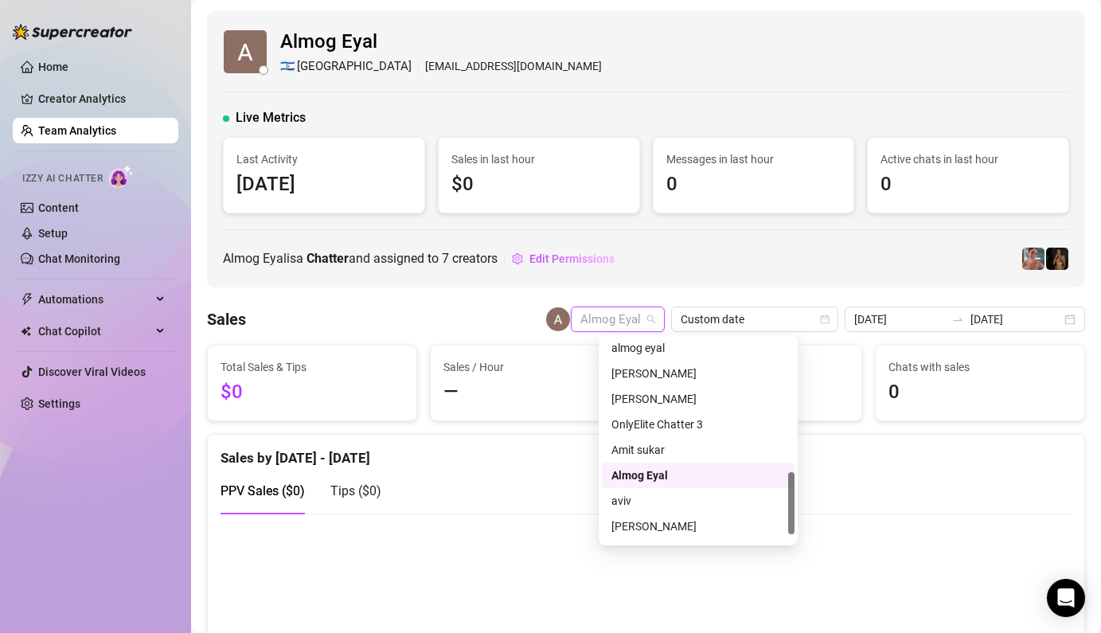
scroll to position [419, 0]
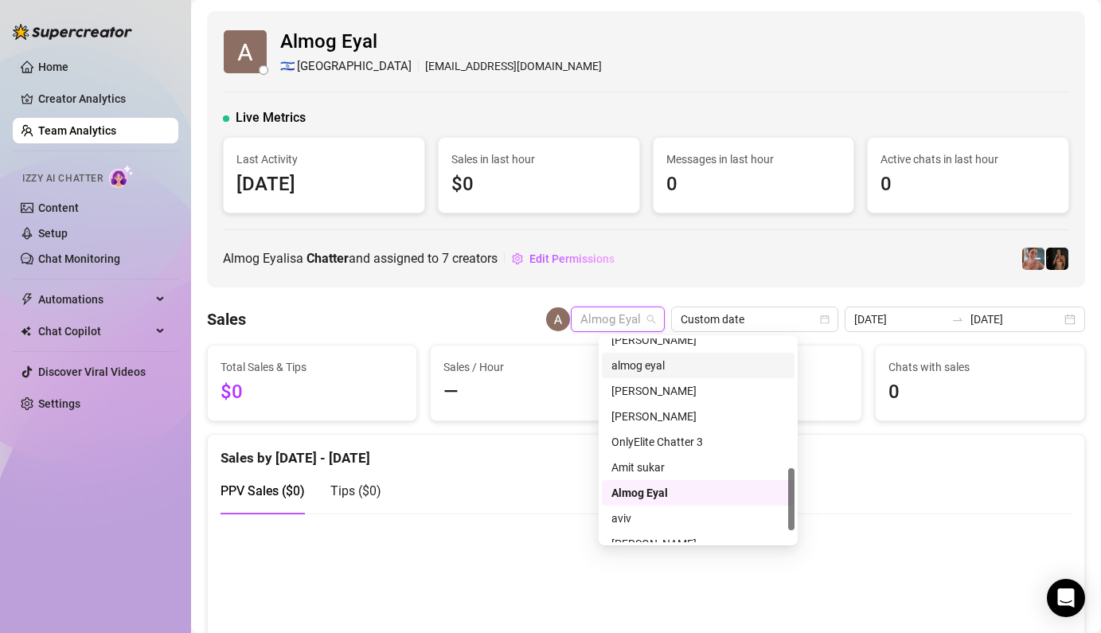
click at [639, 371] on div "almog eyal" at bounding box center [697, 365] width 173 height 18
